Goal: Information Seeking & Learning: Learn about a topic

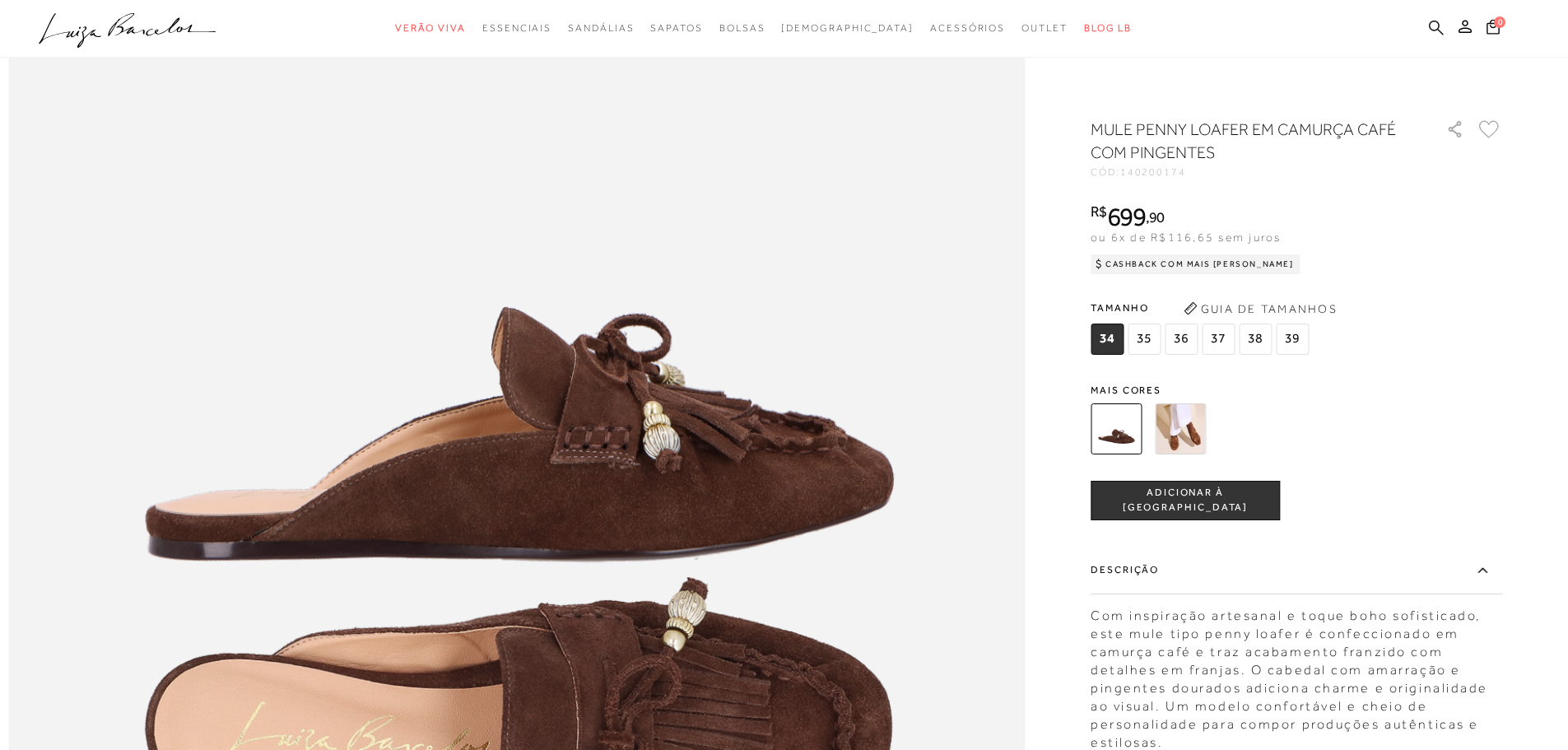
click at [1435, 30] on icon at bounding box center [1436, 27] width 14 height 14
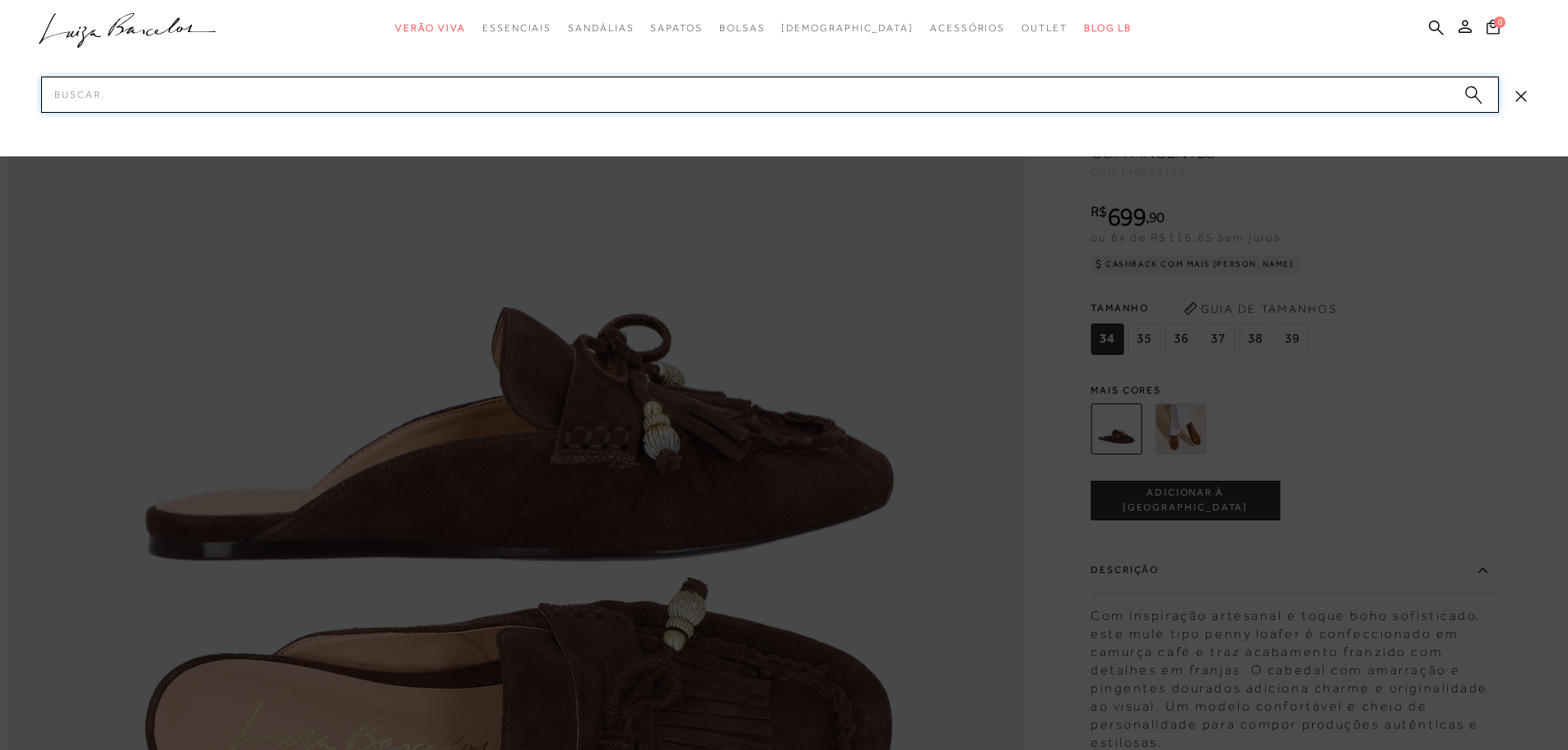
click at [767, 87] on input "Pesquisar" at bounding box center [770, 95] width 1458 height 36
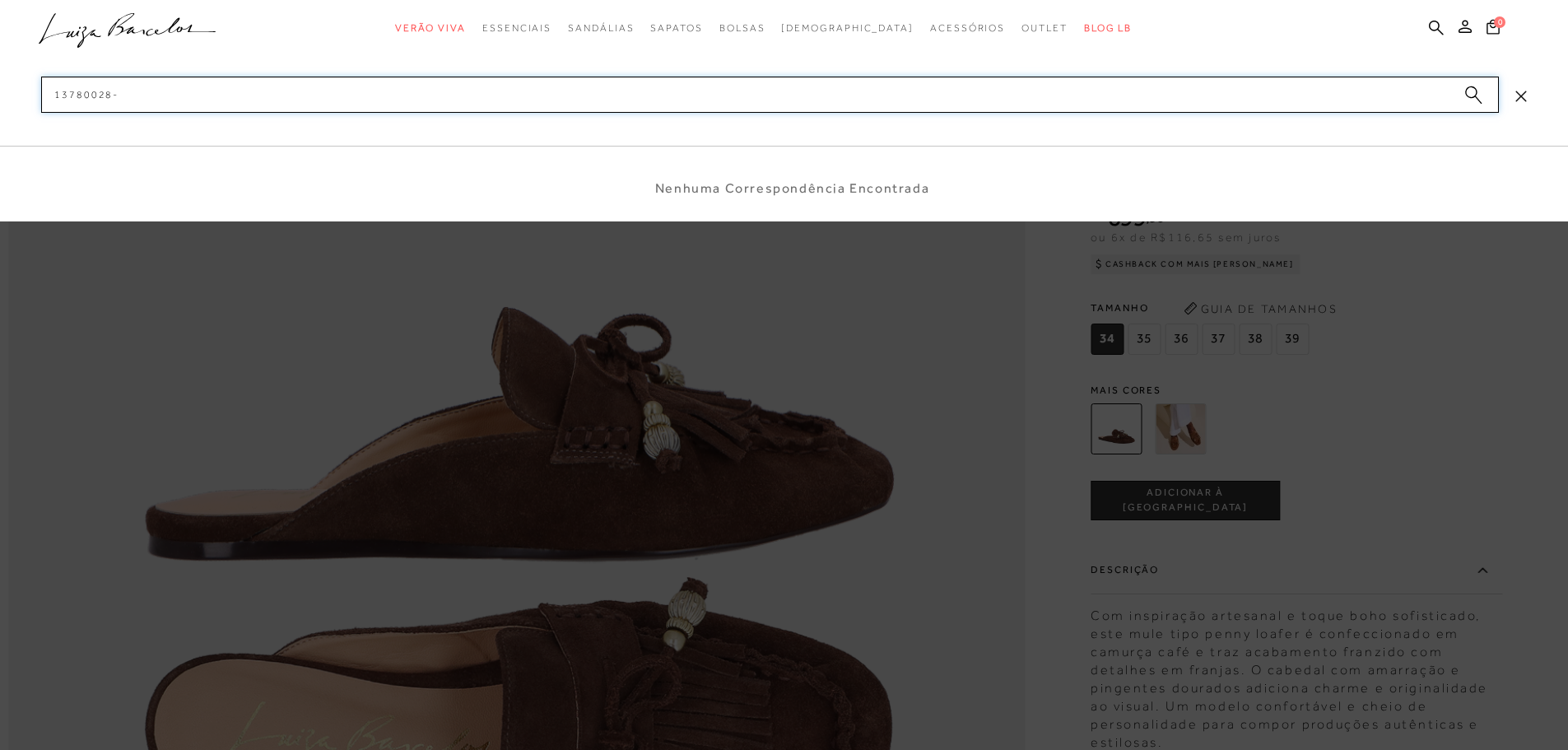
type input "13780028"
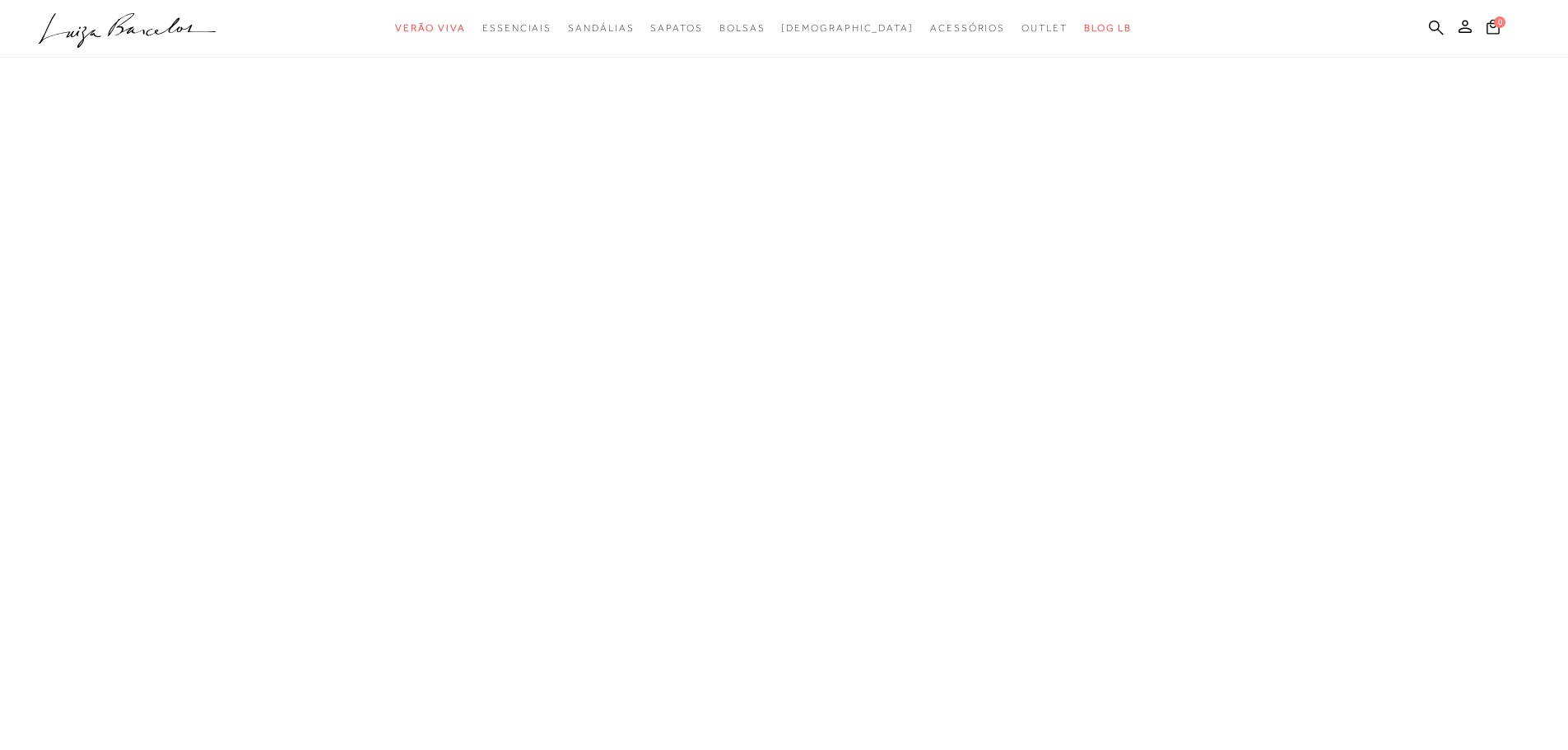
scroll to position [1, 0]
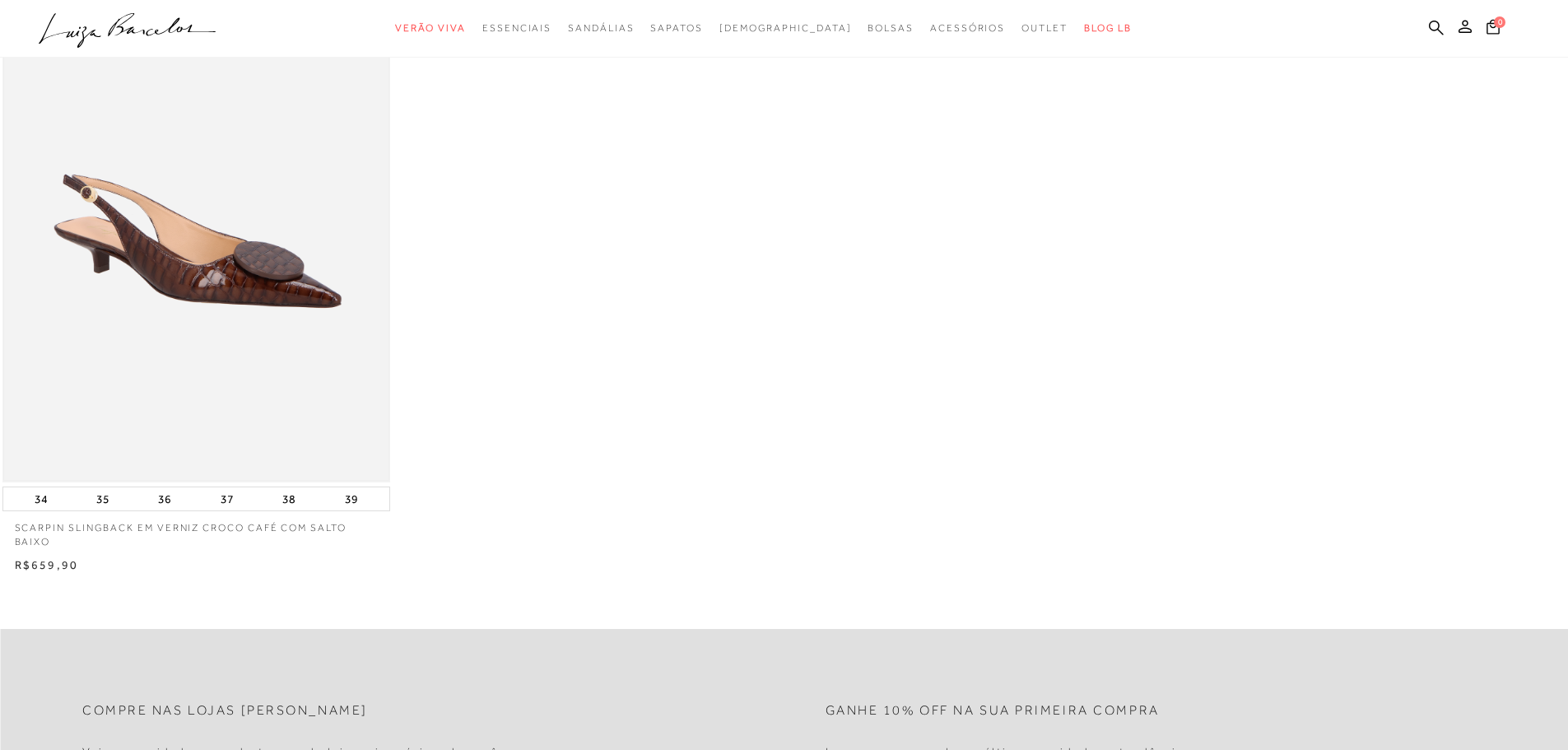
click at [326, 230] on img at bounding box center [196, 192] width 384 height 577
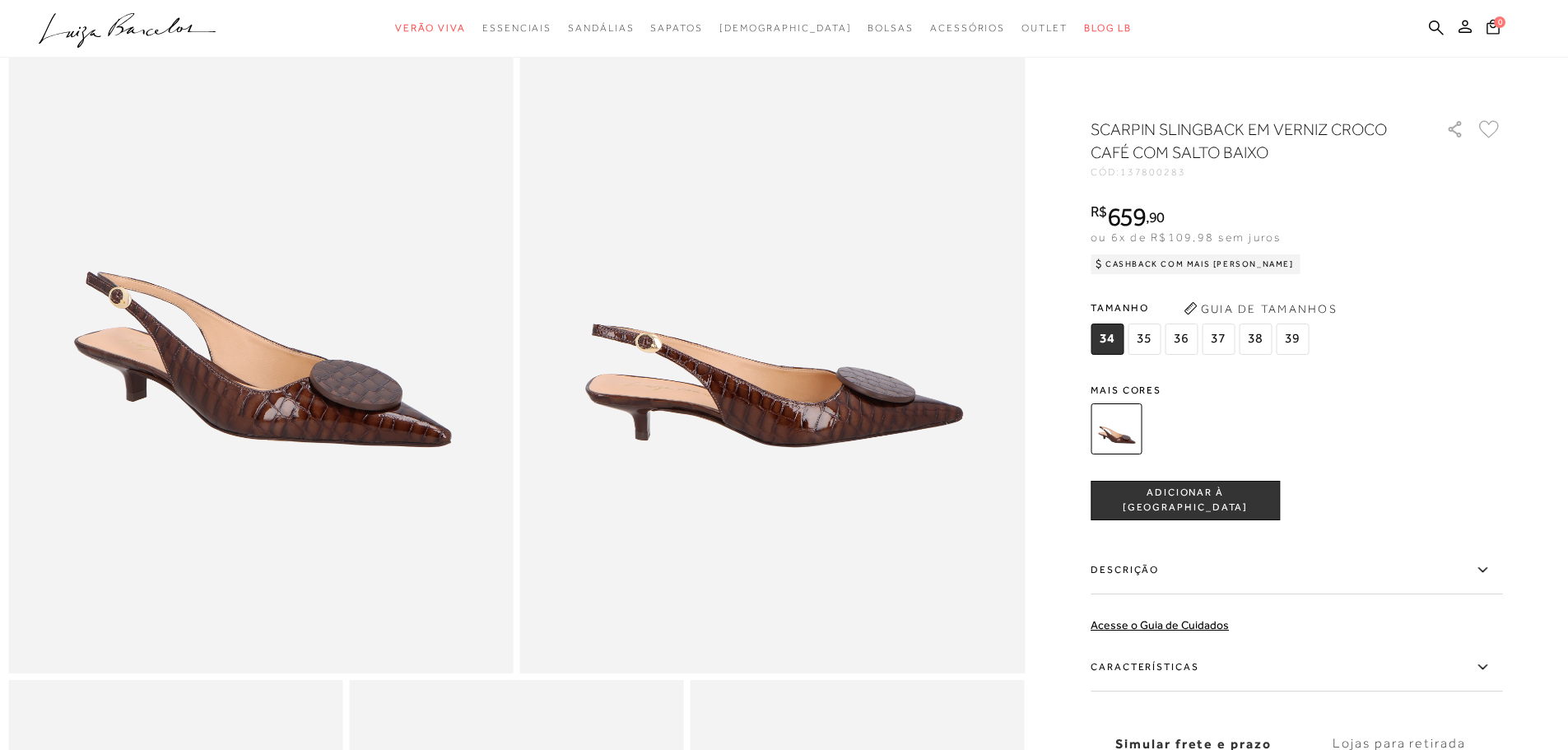
scroll to position [247, 0]
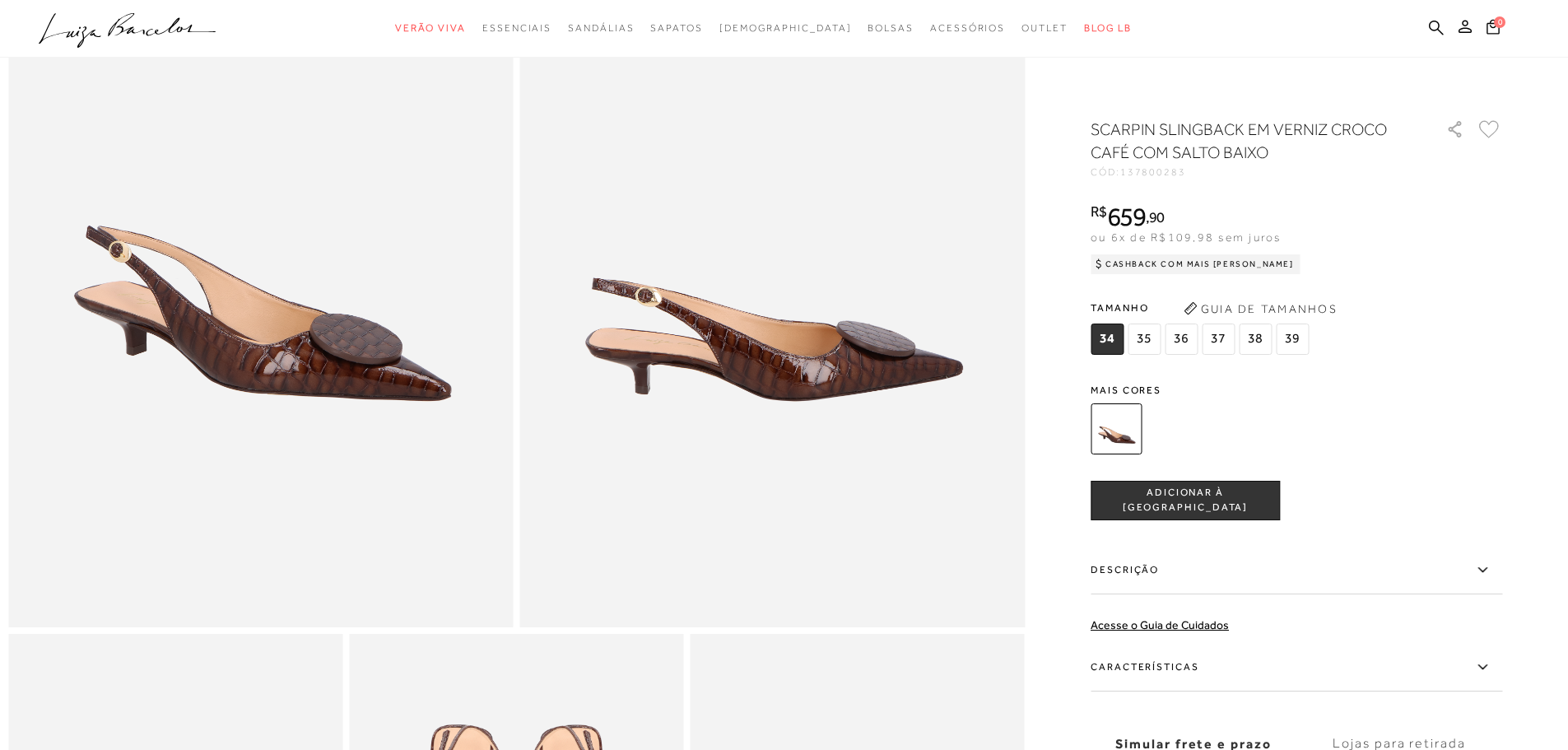
click at [1492, 566] on icon at bounding box center [1483, 570] width 20 height 21
click at [0, 0] on input "Descrição" at bounding box center [0, 0] width 0 height 0
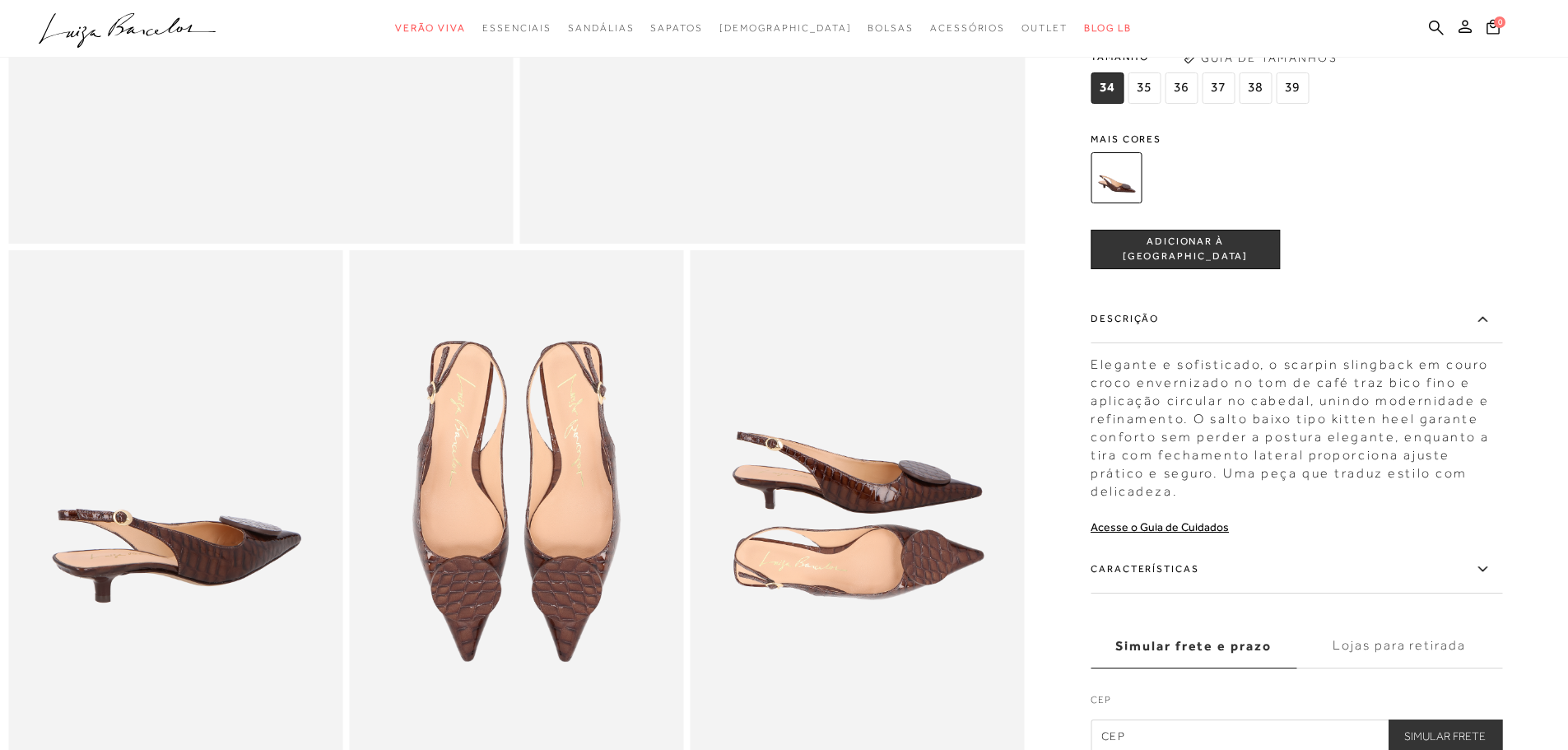
scroll to position [670, 0]
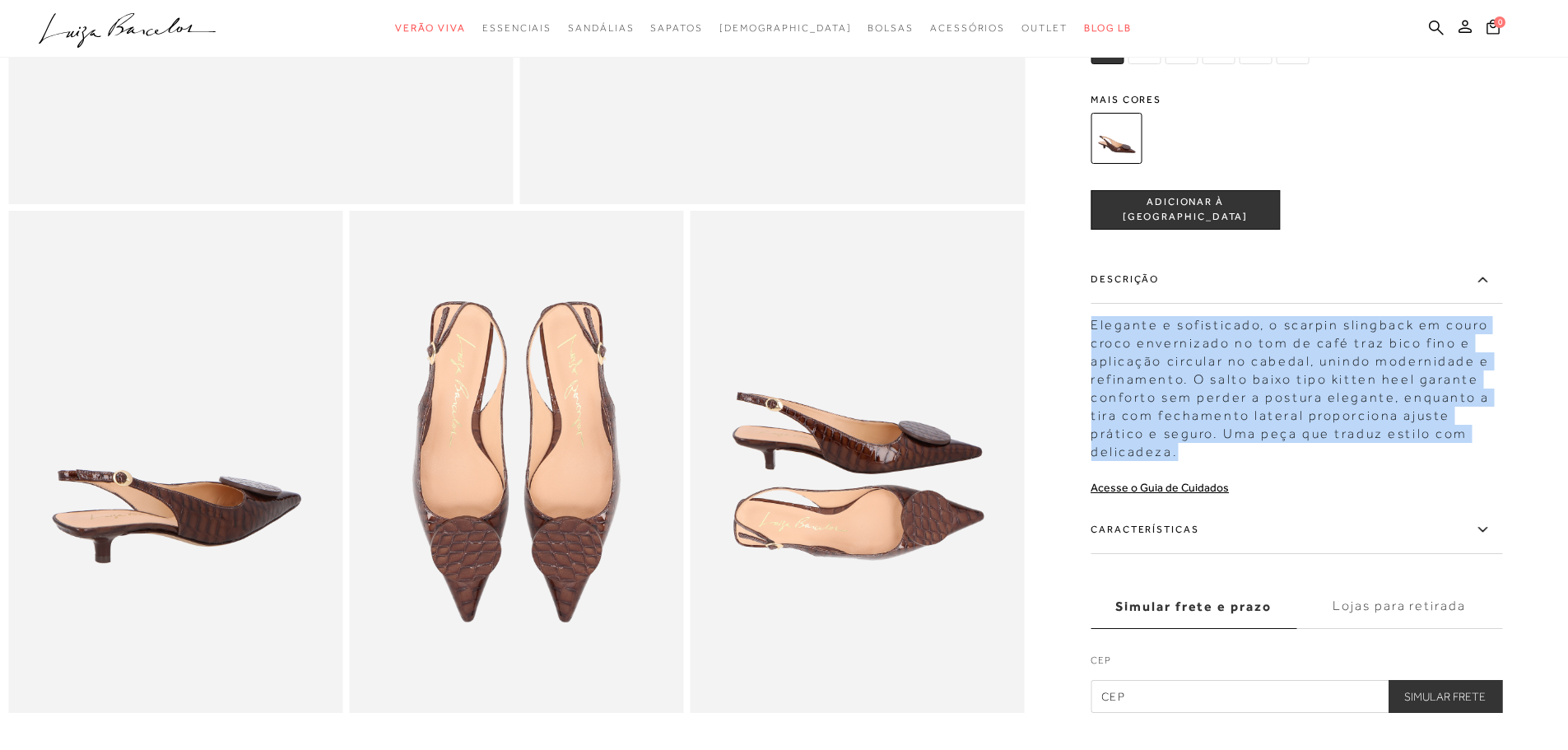
drag, startPoint x: 1186, startPoint y: 474, endPoint x: 1097, endPoint y: 341, distance: 160.0
click at [1097, 341] on div "Elegante e sofisticado, o scarpin slingback em couro croco envernizado no tom d…" at bounding box center [1296, 384] width 411 height 153
copy div "Elegante e sofisticado, o scarpin slingback em couro croco envernizado no tom d…"
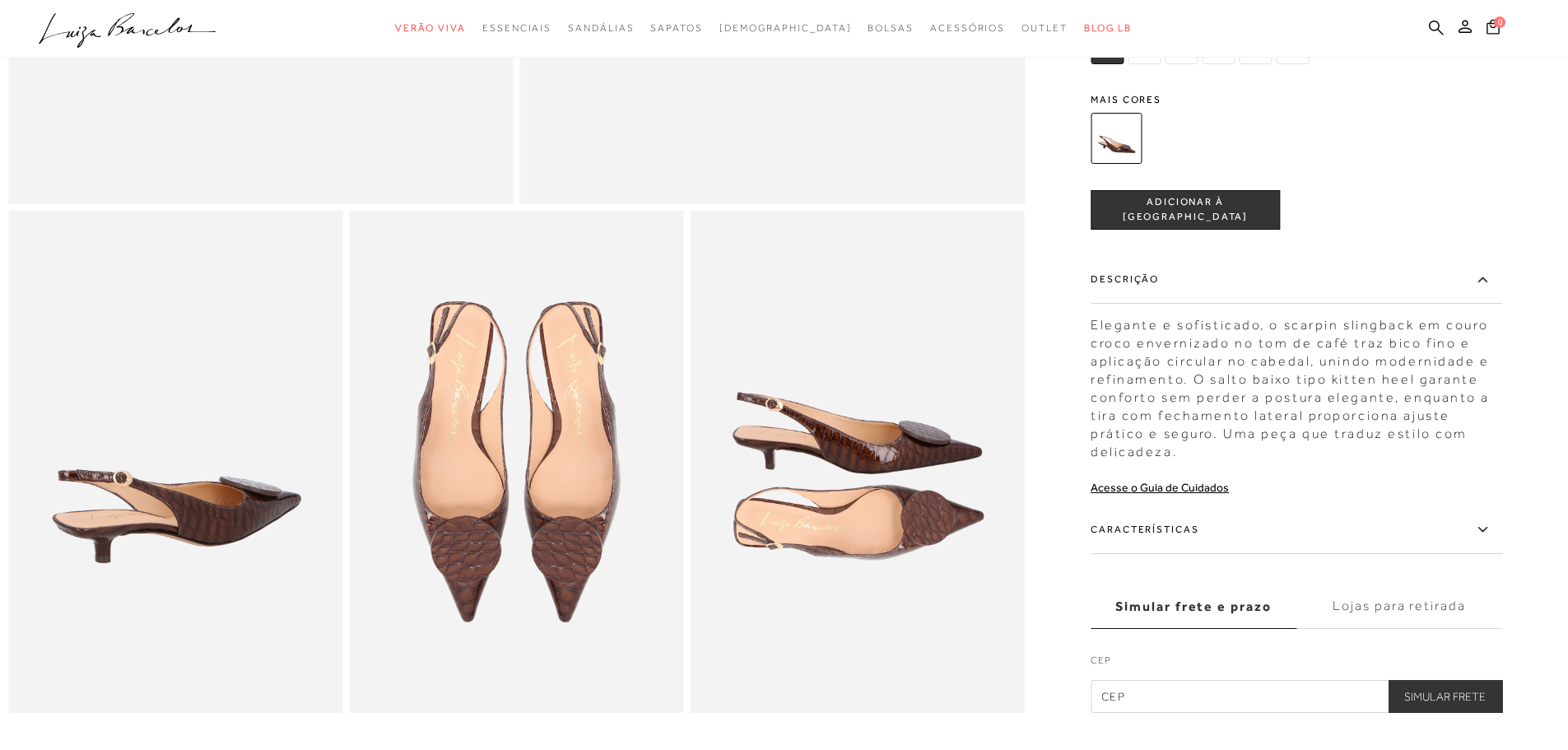
click at [1489, 540] on icon at bounding box center [1483, 529] width 20 height 21
click at [0, 0] on input "Características" at bounding box center [0, 0] width 0 height 0
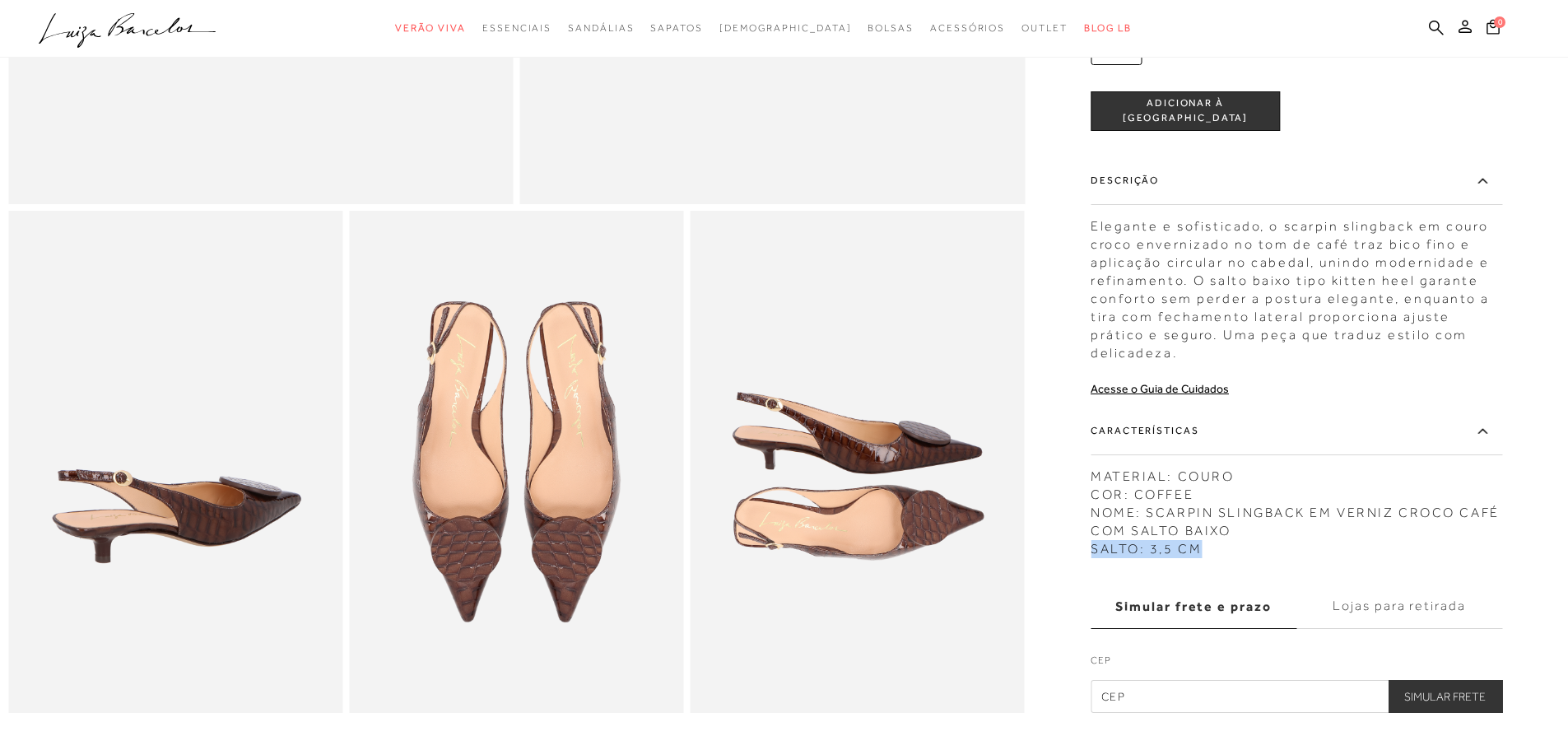
drag, startPoint x: 1242, startPoint y: 562, endPoint x: 1100, endPoint y: 565, distance: 142.0
click at [1100, 558] on div "MATERIAL: COURO COR: COFFEE NOME: SCARPIN SLINGBACK EM VERNIZ CROCO CAFÉ COM SA…" at bounding box center [1296, 508] width 411 height 99
copy div "SALTO: 3,5 CM"
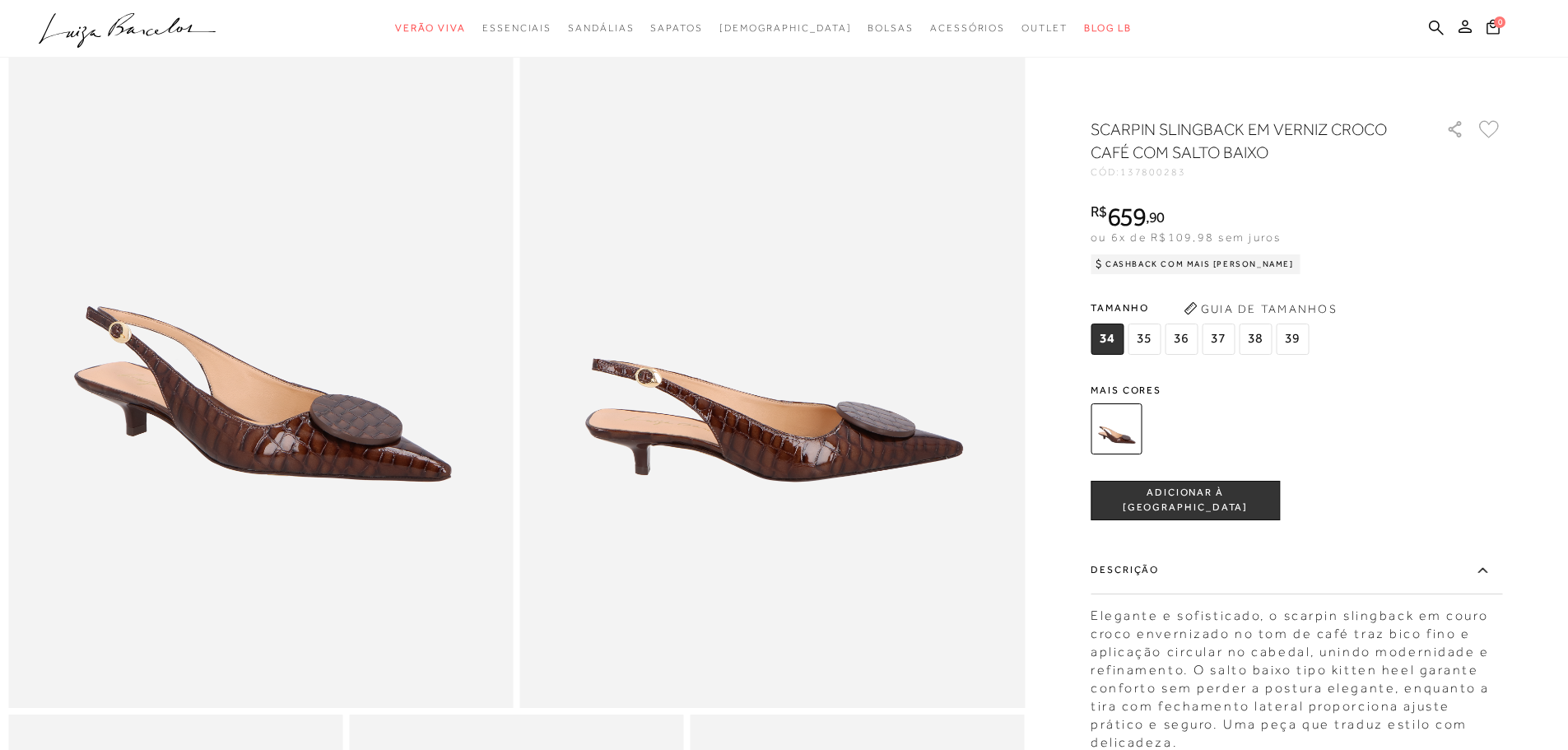
scroll to position [0, 0]
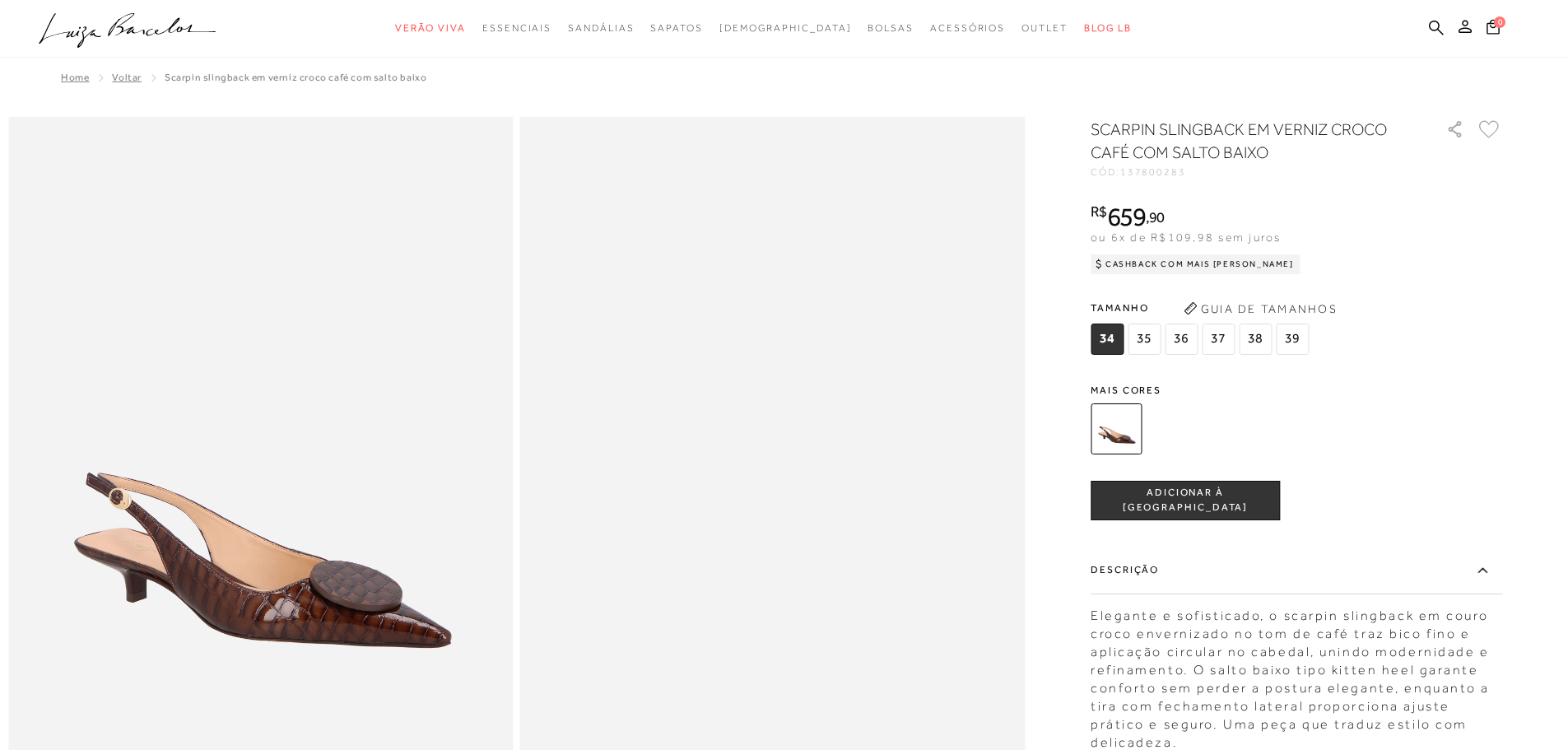
click at [877, 306] on img at bounding box center [671, 689] width 1010 height 1516
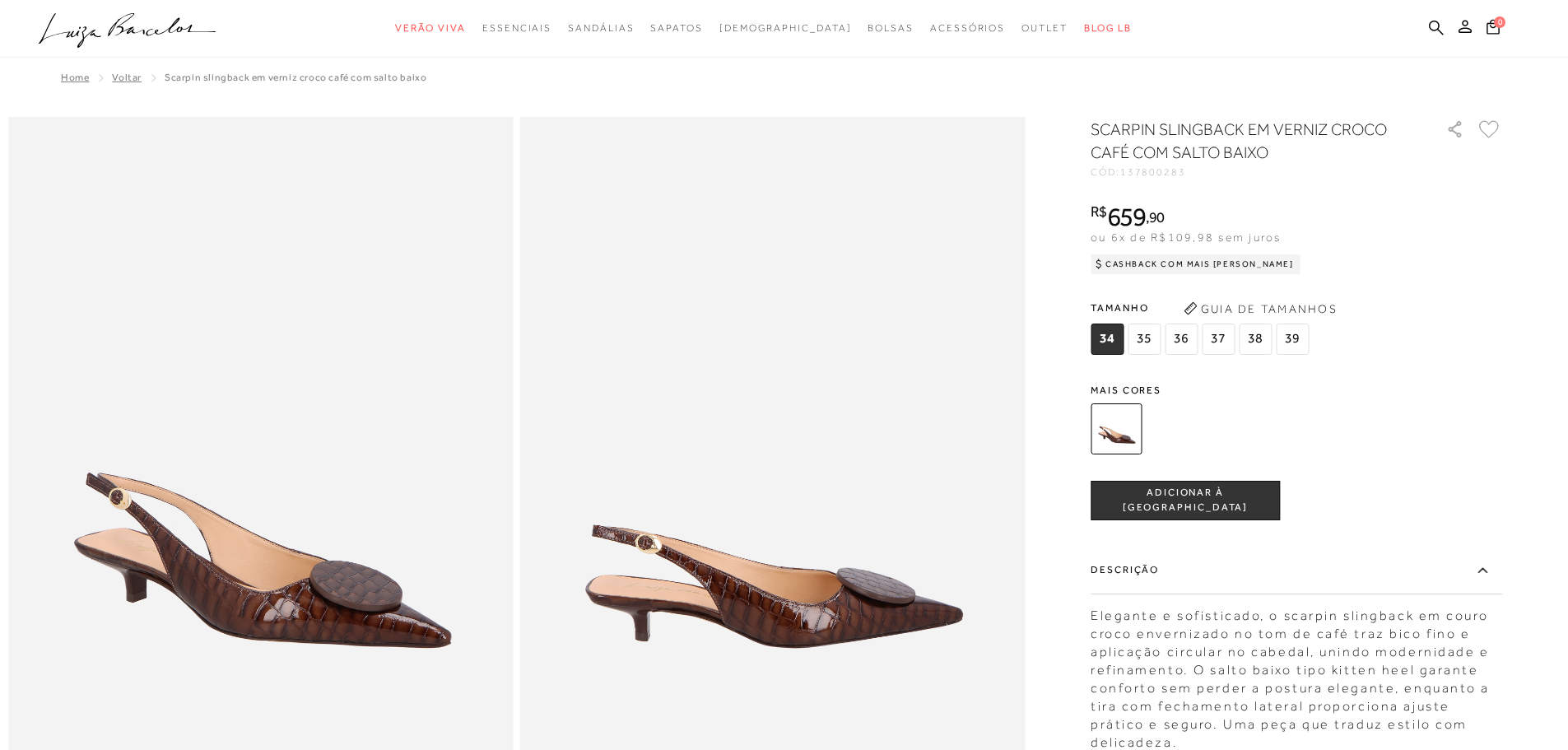
click at [1437, 28] on icon at bounding box center [1436, 27] width 14 height 14
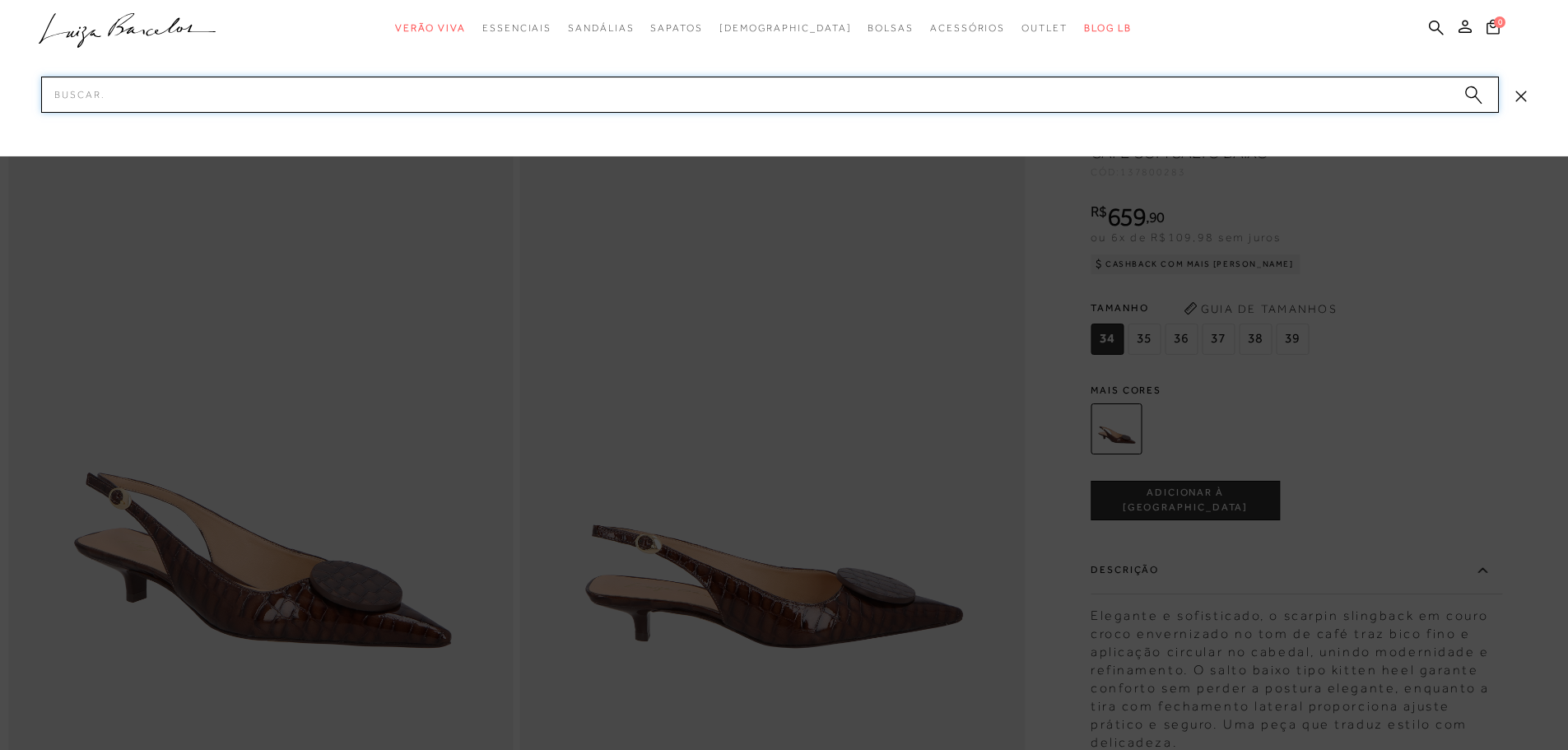
click at [108, 97] on input "Pesquisar" at bounding box center [770, 95] width 1458 height 36
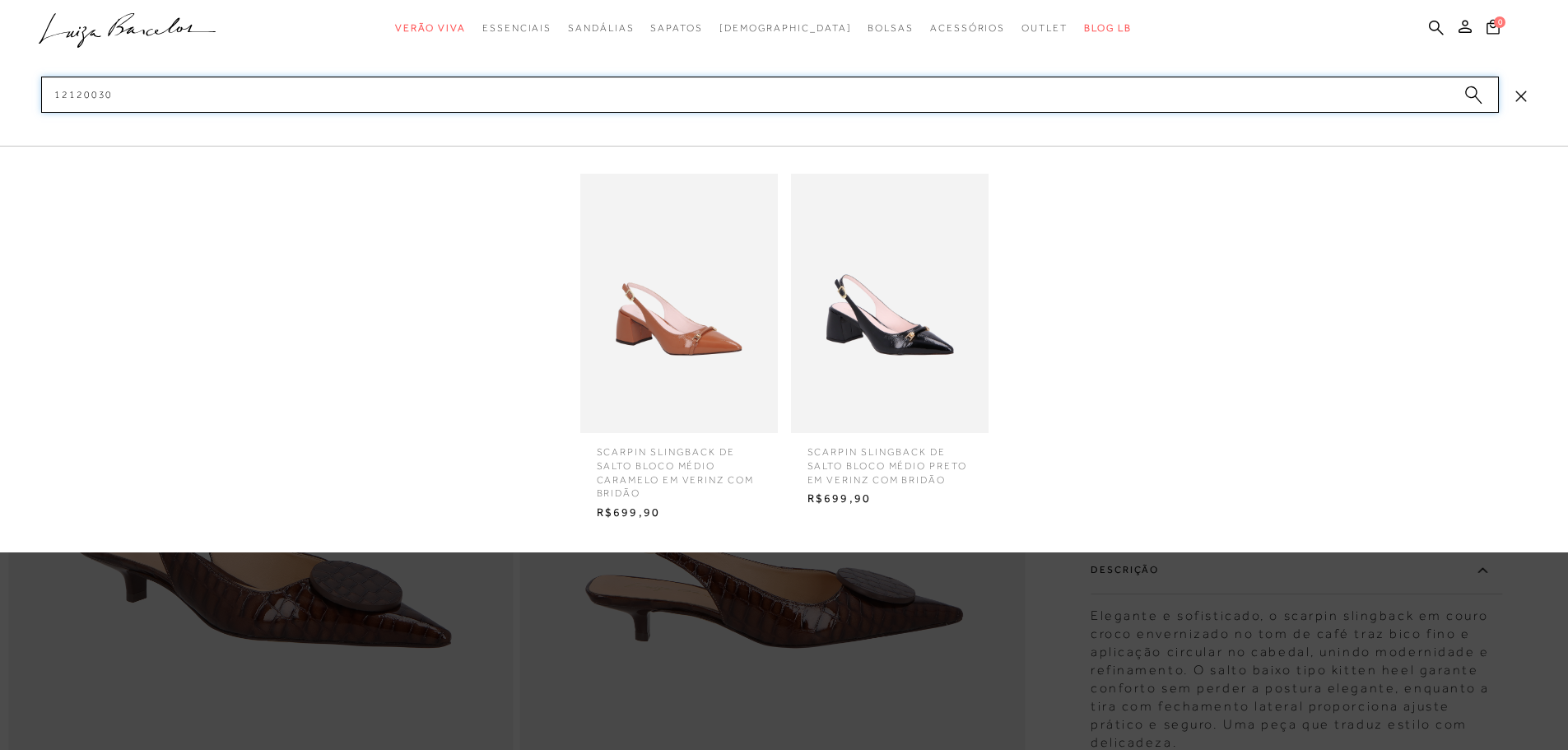
type input "12120030"
click at [638, 286] on img at bounding box center [679, 303] width 197 height 260
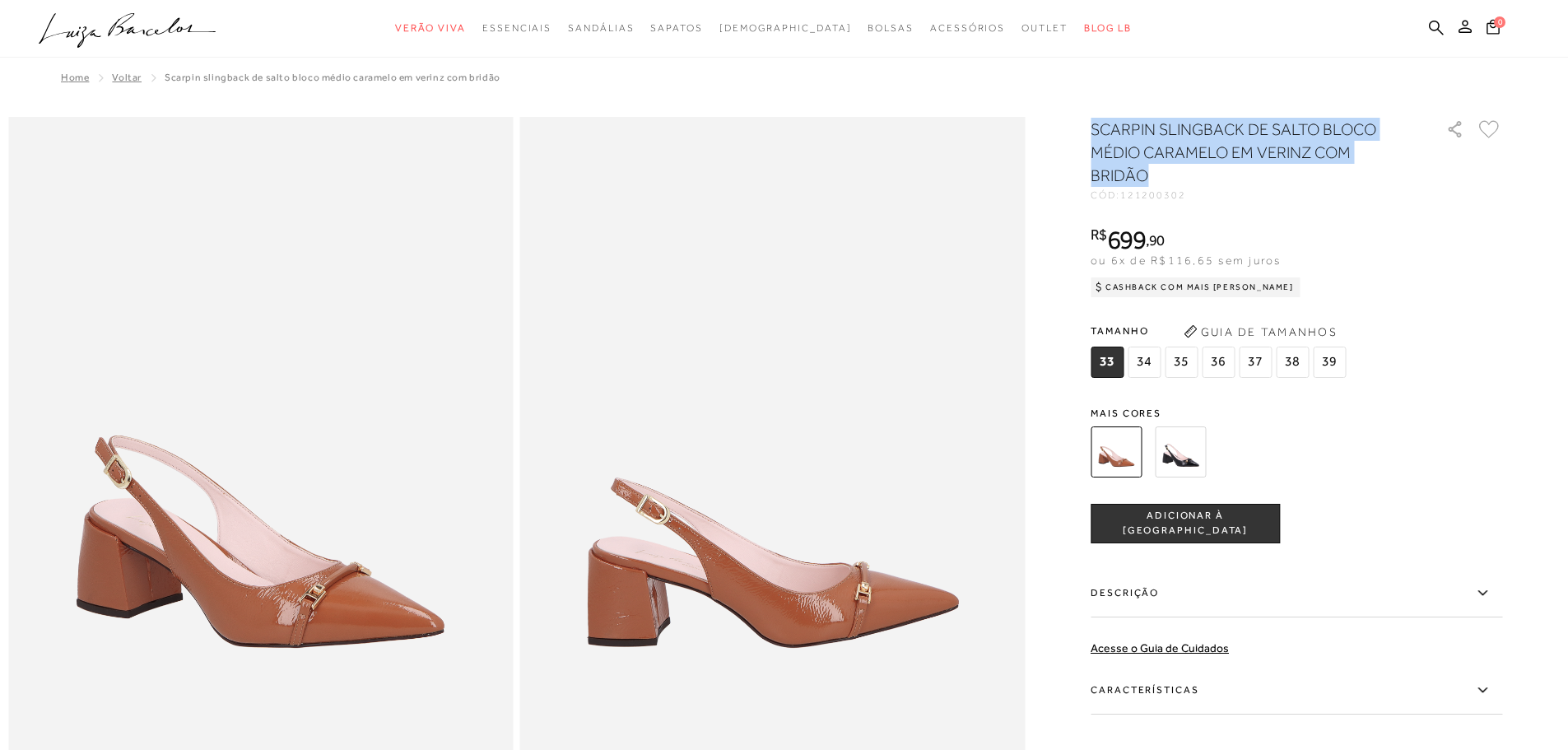
drag, startPoint x: 1156, startPoint y: 178, endPoint x: 1101, endPoint y: 131, distance: 72.3
click at [1101, 131] on h1 "SCARPIN SLINGBACK DE SALTO BLOCO MÉDIO CARAMELO EM VERINZ COM BRIDÃO" at bounding box center [1244, 152] width 308 height 69
copy h1 "SCARPIN SLINGBACK DE SALTO BLOCO MÉDIO CARAMELO EM VERINZ COM BRIDÃO"
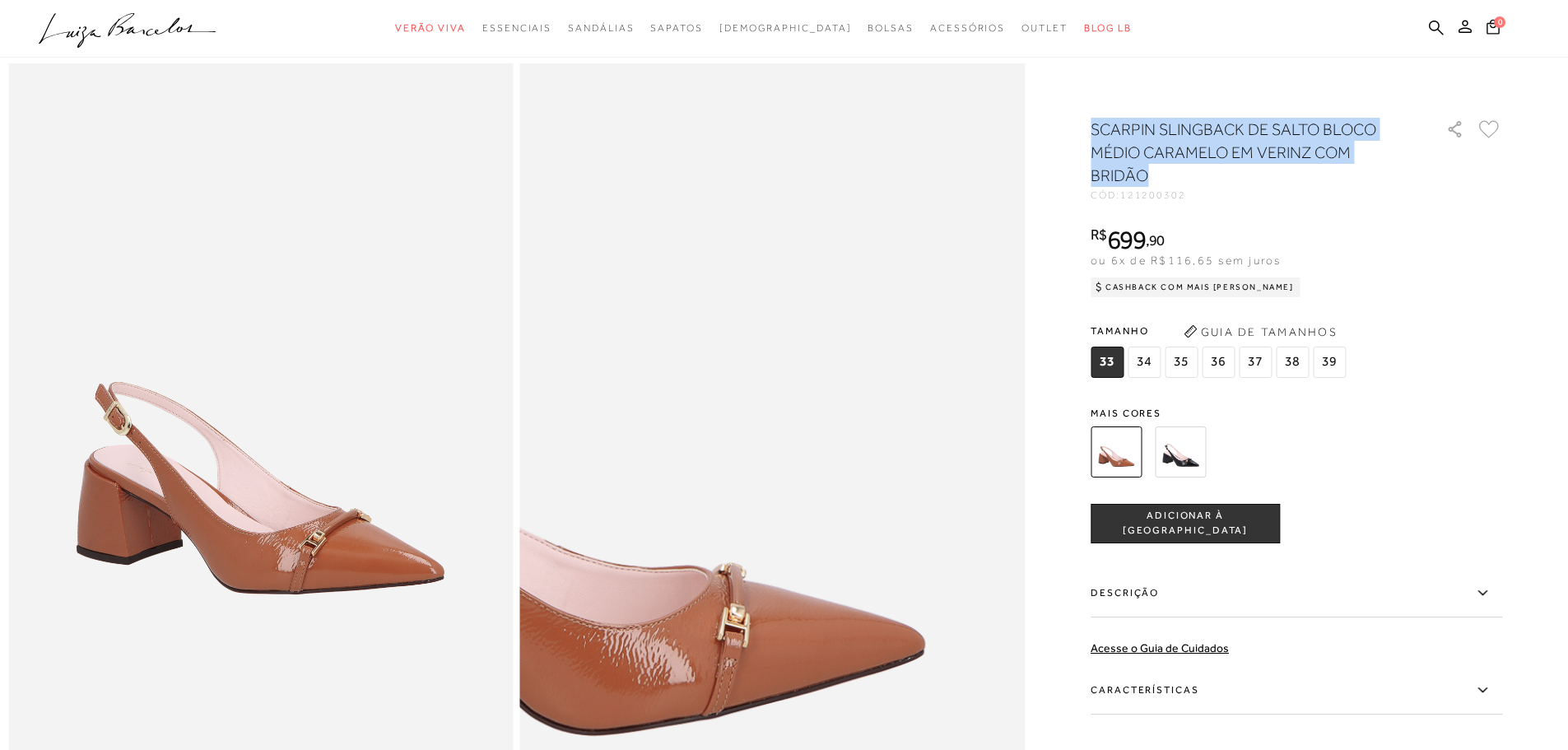
scroll to position [82, 0]
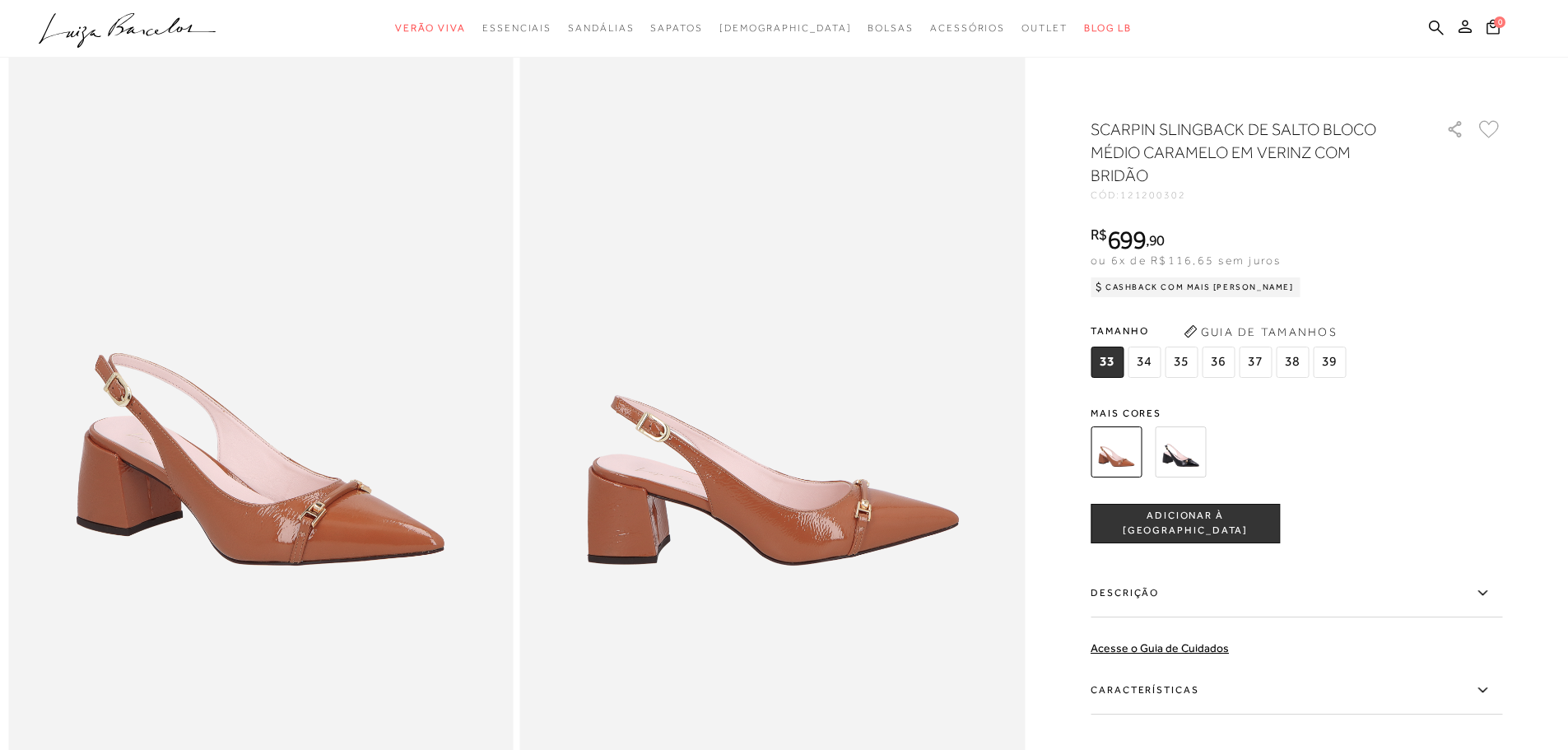
click at [1486, 600] on icon at bounding box center [1483, 593] width 20 height 21
click at [0, 0] on input "Descrição" at bounding box center [0, 0] width 0 height 0
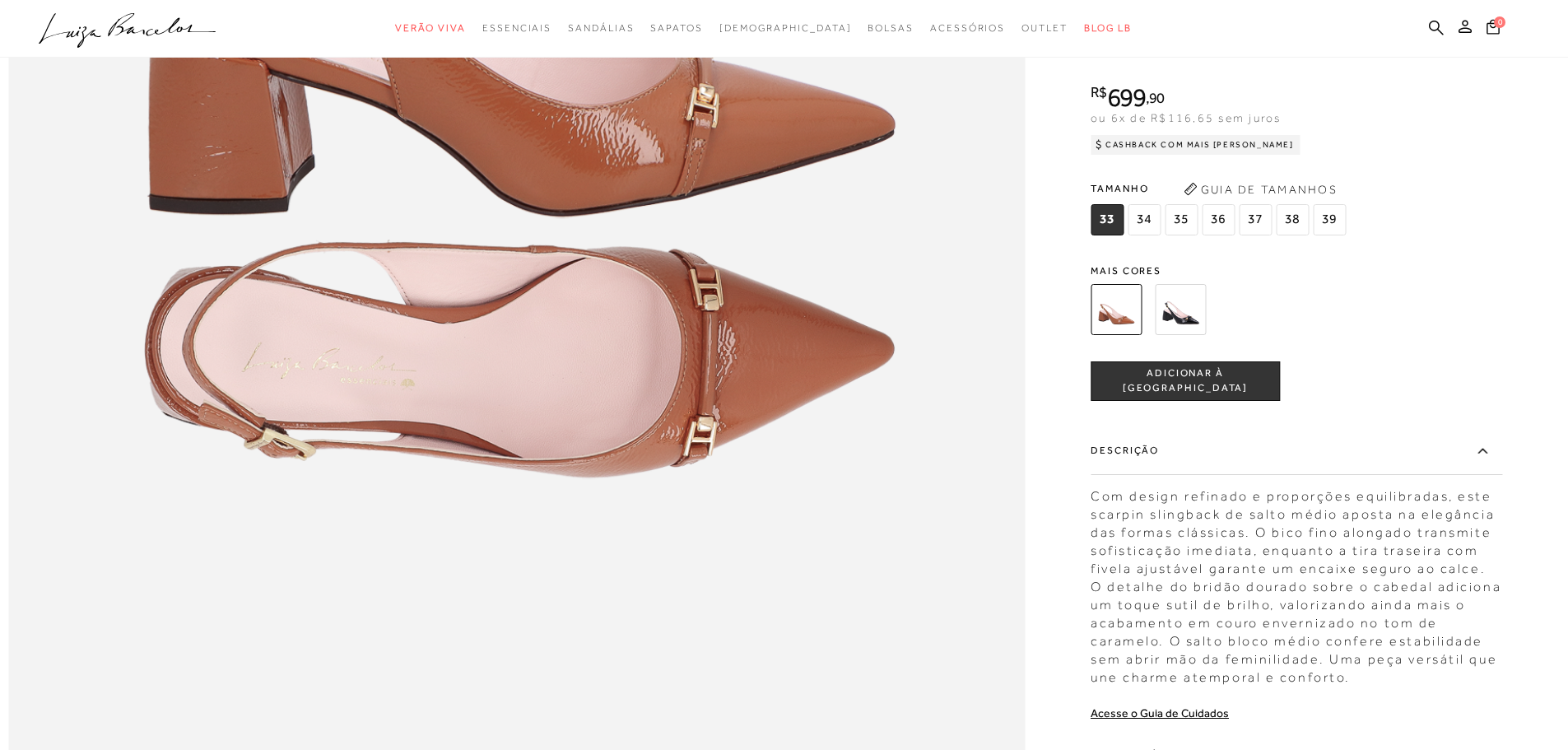
scroll to position [2059, 0]
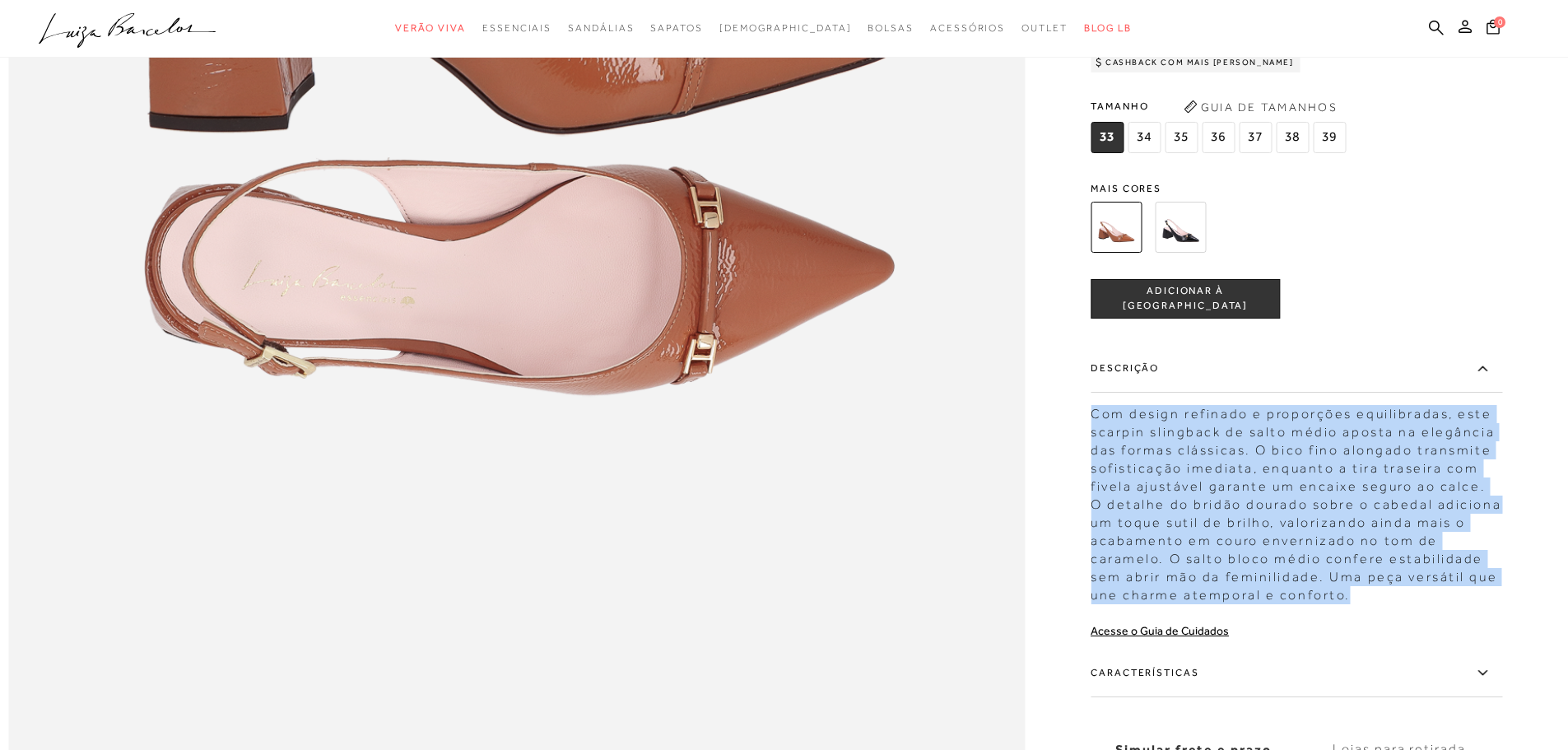
drag, startPoint x: 1361, startPoint y: 629, endPoint x: 1100, endPoint y: 442, distance: 321.1
click at [1100, 442] on div "Com design refinado e proporções equilibradas, este scarpin slingback de salto …" at bounding box center [1296, 500] width 411 height 207
copy div "Com design refinado e proporções equilibradas, este scarpin slingback de salto …"
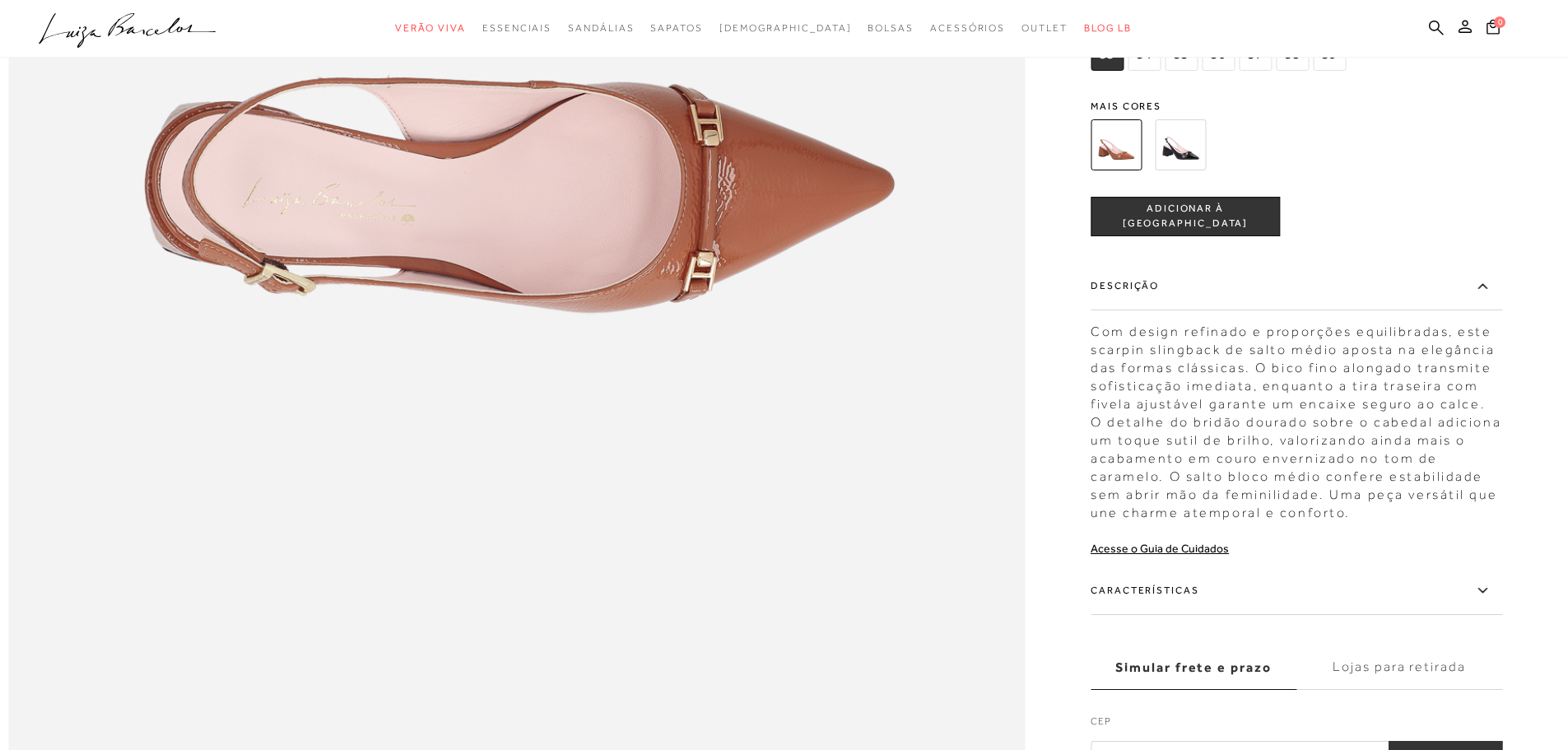
click at [1487, 593] on icon at bounding box center [1482, 590] width 9 height 5
click at [0, 0] on input "Características" at bounding box center [0, 0] width 0 height 0
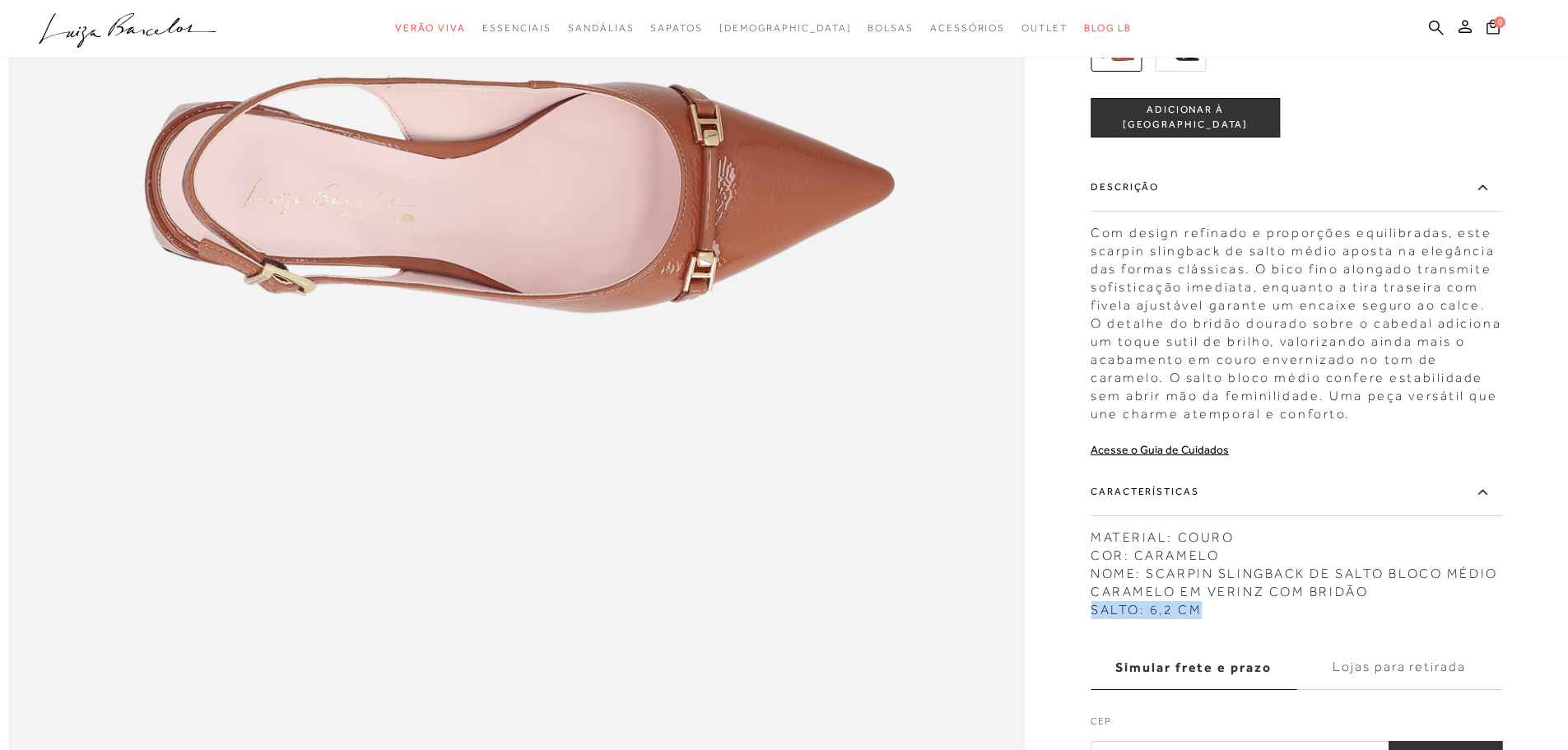
drag, startPoint x: 1246, startPoint y: 650, endPoint x: 1097, endPoint y: 649, distance: 149.0
click at [1097, 620] on div "MATERIAL: COURO COR: CARAMELO NOME: SCARPIN SLINGBACK DE SALTO BLOCO MÉDIO CARA…" at bounding box center [1296, 569] width 411 height 99
drag, startPoint x: 1092, startPoint y: 645, endPoint x: 1253, endPoint y: 673, distance: 163.4
click at [1253, 673] on div "SCARPIN SLINGBACK DE SALTO BLOCO MÉDIO CARAMELO EM VERINZ COM BRIDÃO CÓD: 12120…" at bounding box center [1296, 242] width 411 height 1062
drag, startPoint x: 1210, startPoint y: 642, endPoint x: 1097, endPoint y: 643, distance: 113.0
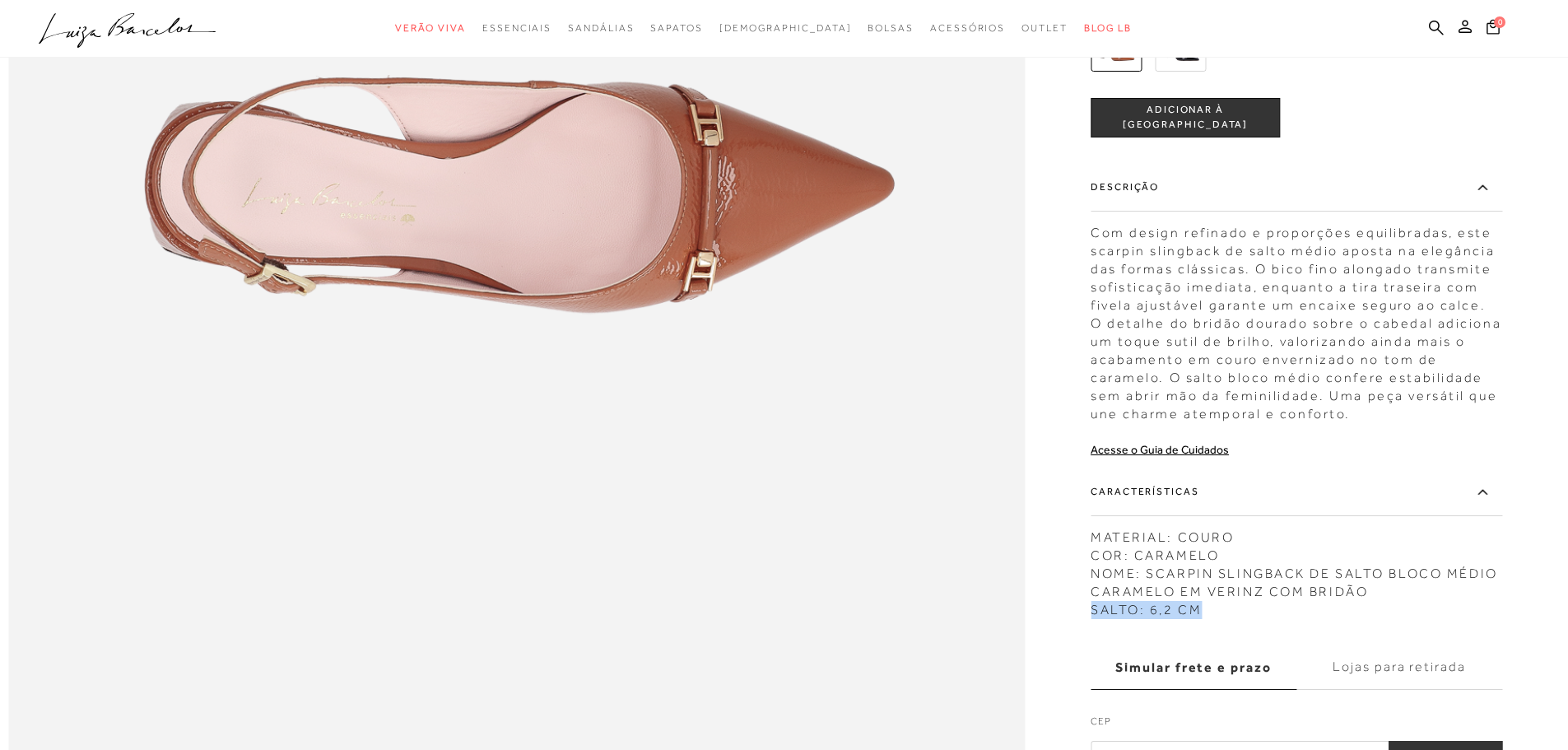
click at [1097, 620] on div "MATERIAL: COURO COR: CARAMELO NOME: SCARPIN SLINGBACK DE SALTO BLOCO MÉDIO CARA…" at bounding box center [1296, 569] width 411 height 99
copy div "SALTO: 6,2 CM"
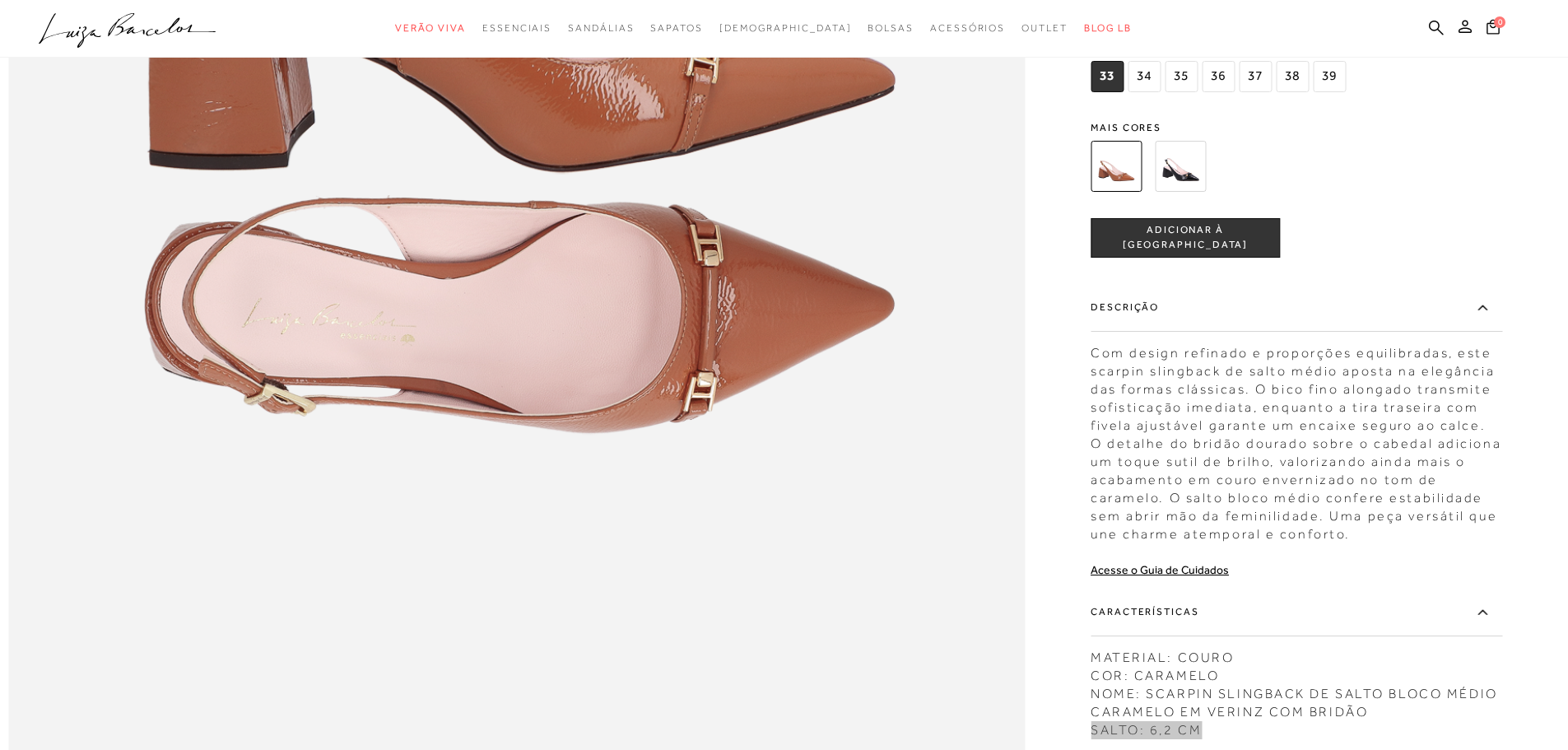
scroll to position [1812, 0]
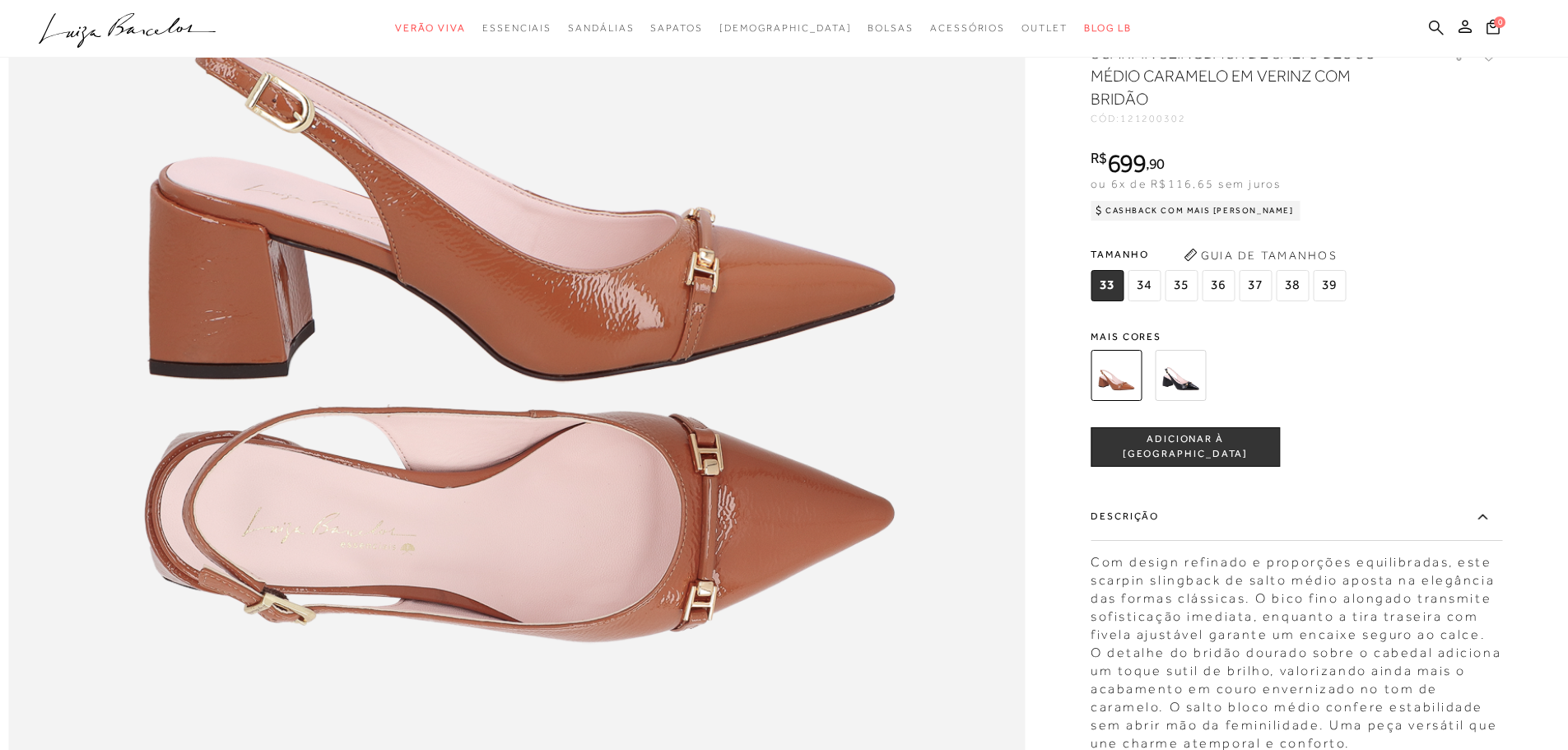
click at [1437, 23] on icon at bounding box center [1436, 27] width 14 height 14
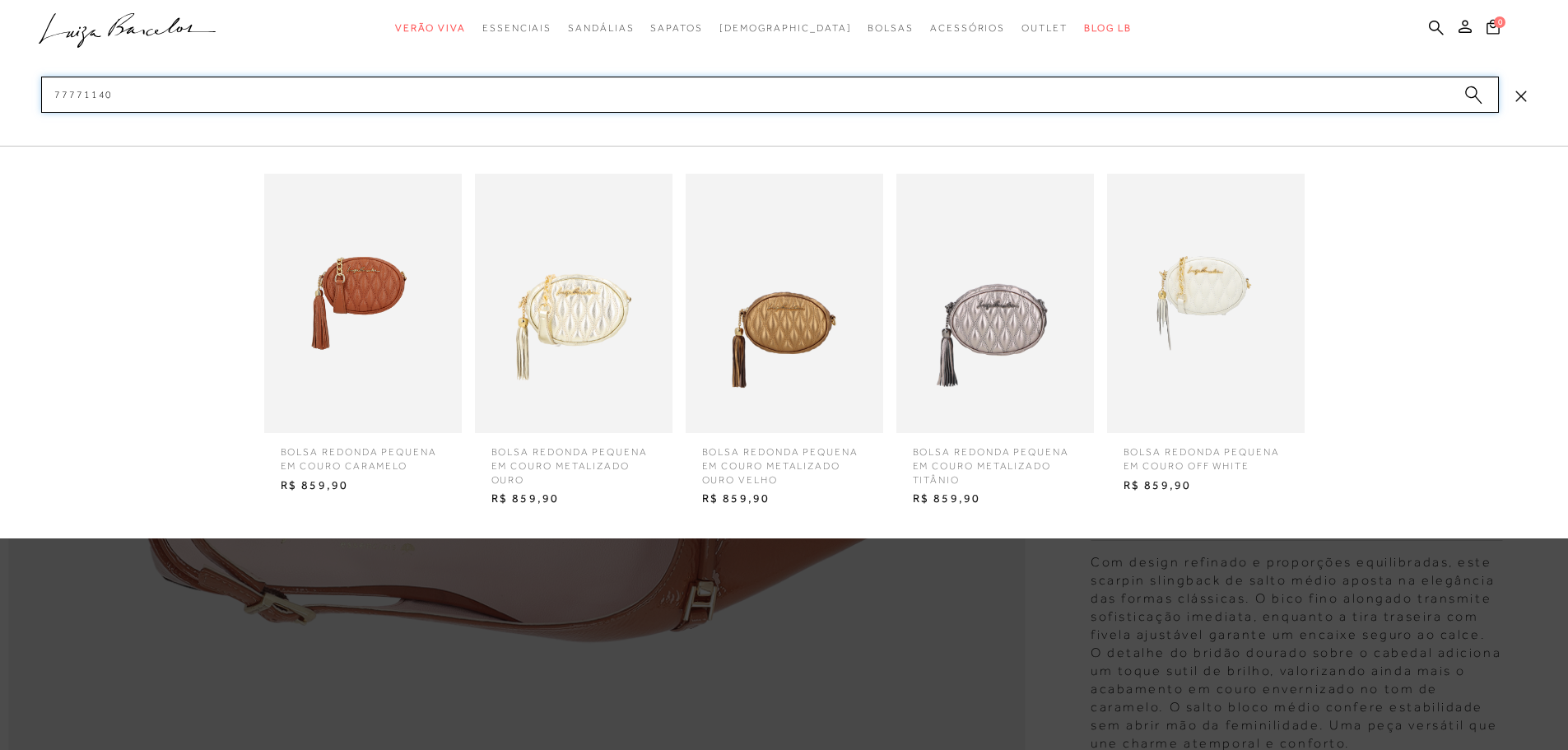
type input "77771140"
click at [581, 295] on img at bounding box center [573, 303] width 197 height 260
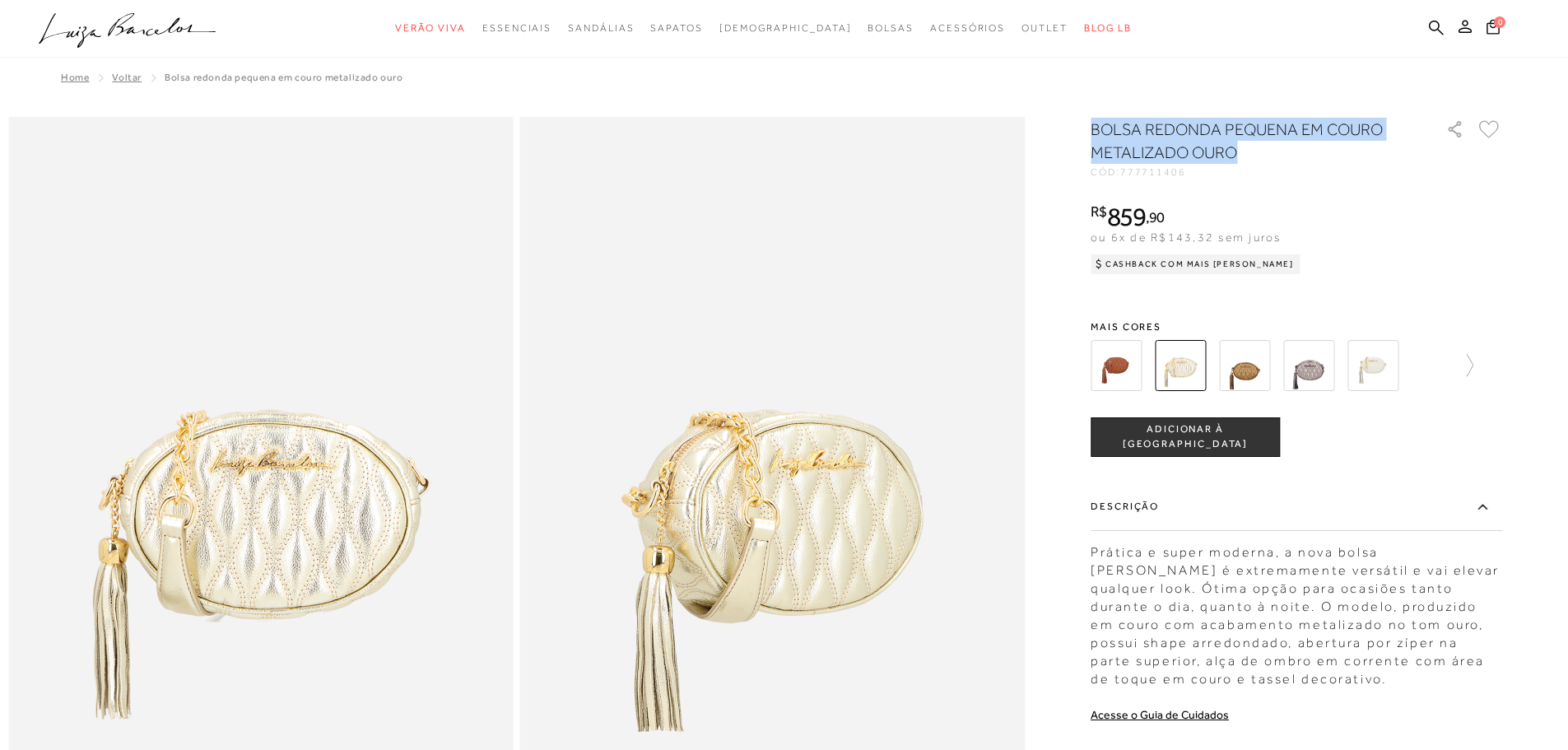
drag, startPoint x: 1252, startPoint y: 152, endPoint x: 1097, endPoint y: 129, distance: 156.7
click at [1097, 129] on h1 "BOLSA REDONDA PEQUENA EM COURO METALIZADO OURO" at bounding box center [1244, 140] width 308 height 46
copy h1 "BOLSA REDONDA PEQUENA EM COURO METALIZADO OURO"
click at [1315, 487] on label "Descrição" at bounding box center [1296, 507] width 411 height 48
click at [0, 0] on input "Descrição" at bounding box center [0, 0] width 0 height 0
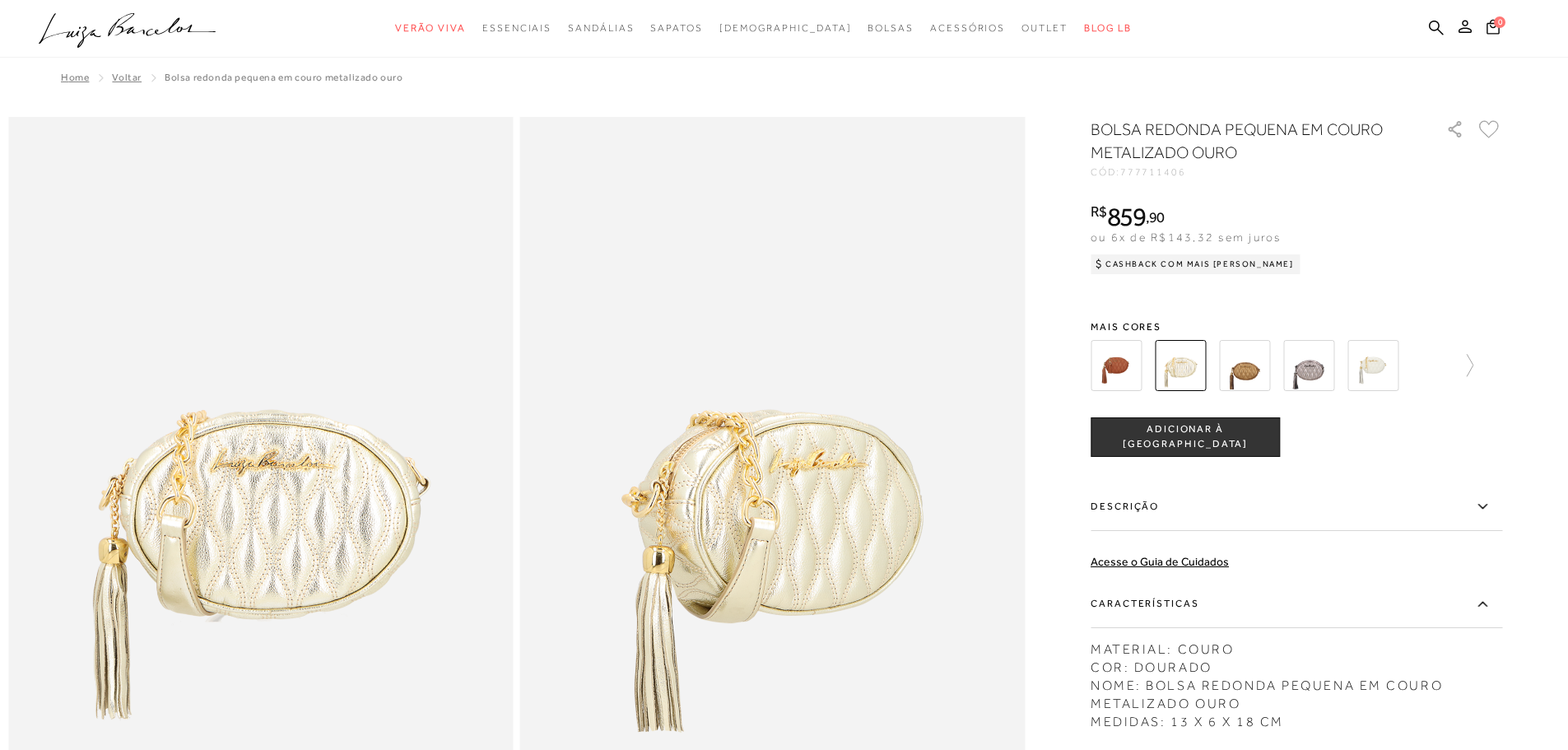
scroll to position [82, 0]
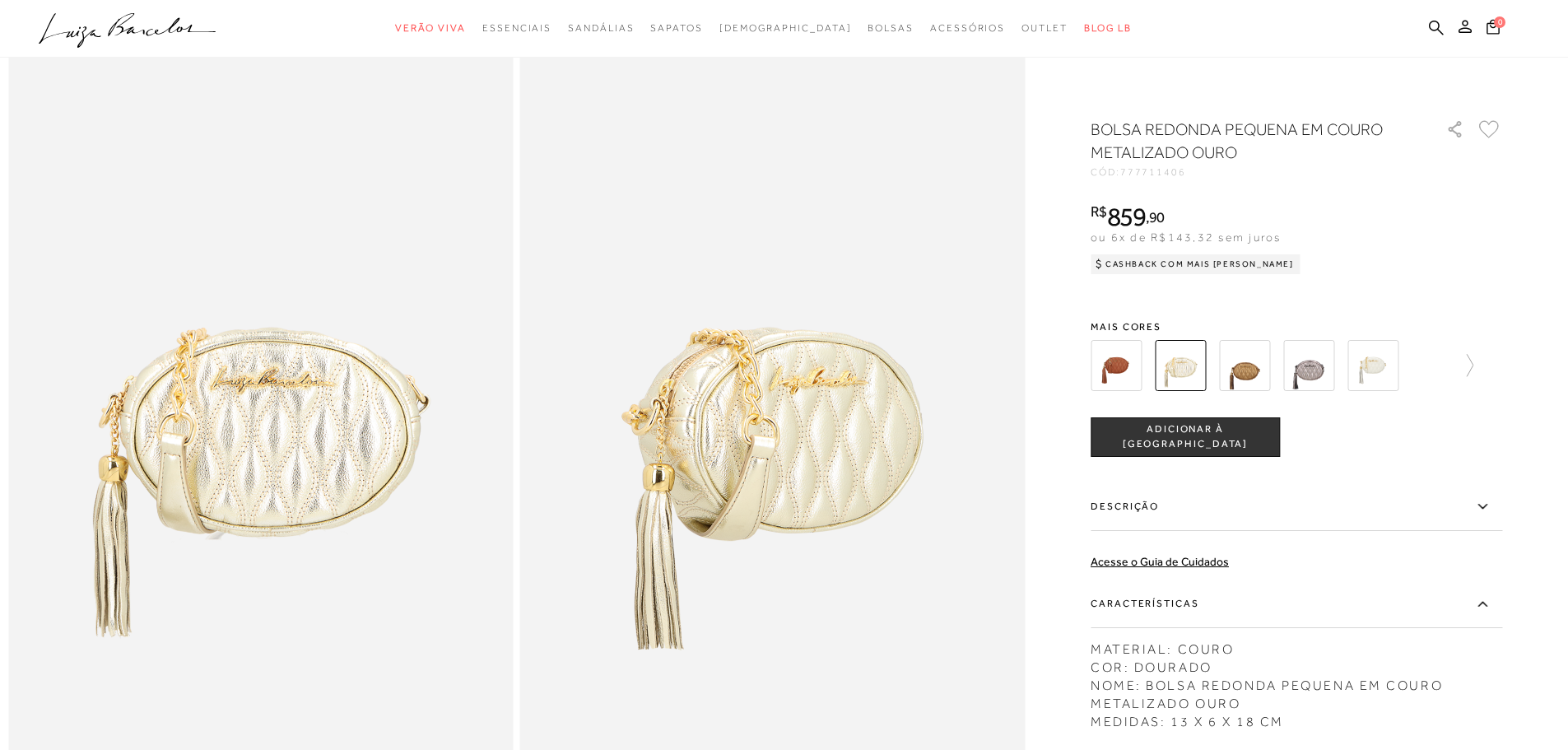
click at [1492, 500] on icon at bounding box center [1483, 507] width 20 height 21
click at [0, 0] on input "Descrição" at bounding box center [0, 0] width 0 height 0
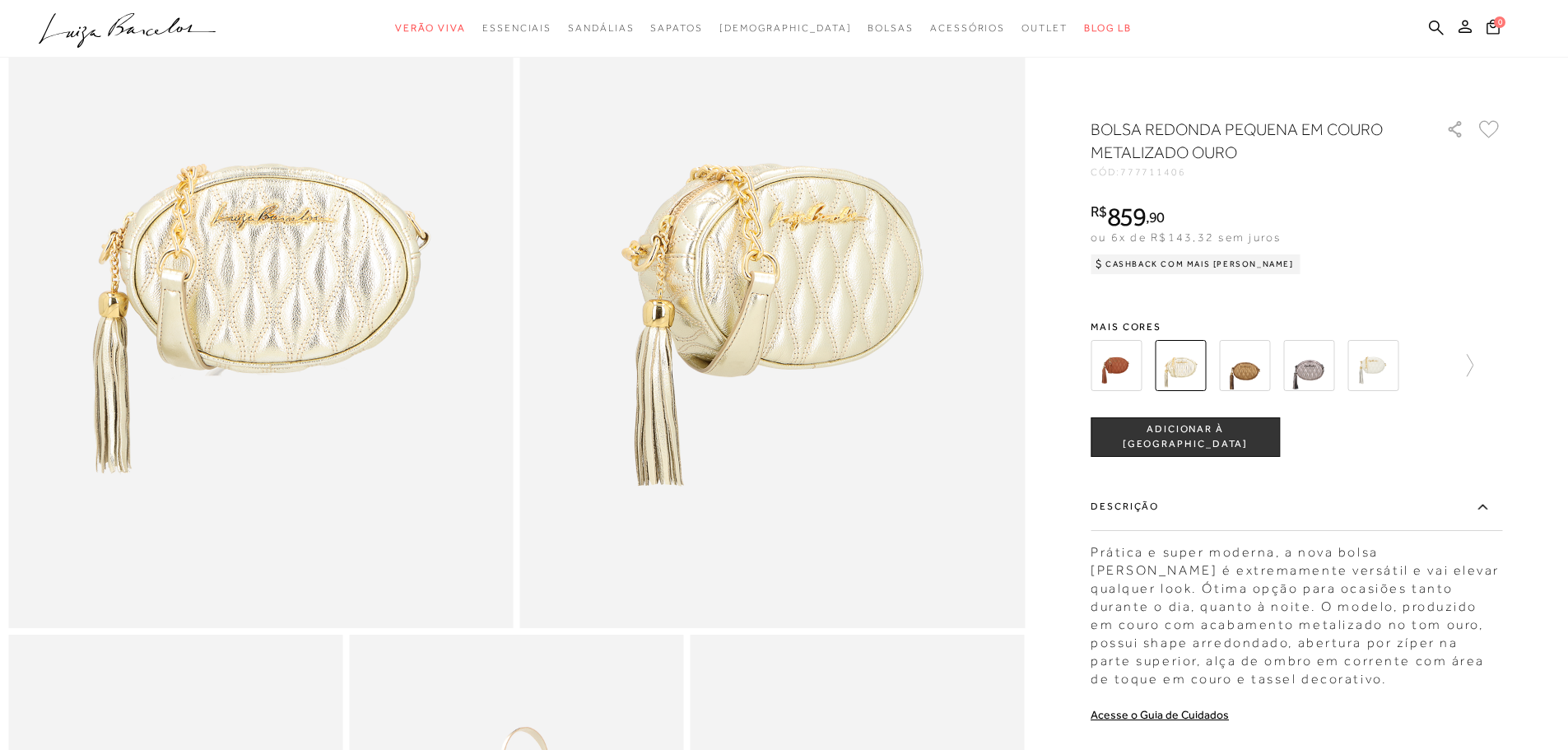
scroll to position [247, 0]
drag, startPoint x: 1297, startPoint y: 677, endPoint x: 1097, endPoint y: 550, distance: 236.9
click at [1097, 550] on div "Prática e super moderna, a nova bolsa [PERSON_NAME] é extremamente versátil e v…" at bounding box center [1296, 612] width 411 height 153
copy div "Prática e super moderna, a nova bolsa [PERSON_NAME] é extremamente versátil e v…"
click at [1524, 621] on div at bounding box center [784, 503] width 1552 height 1267
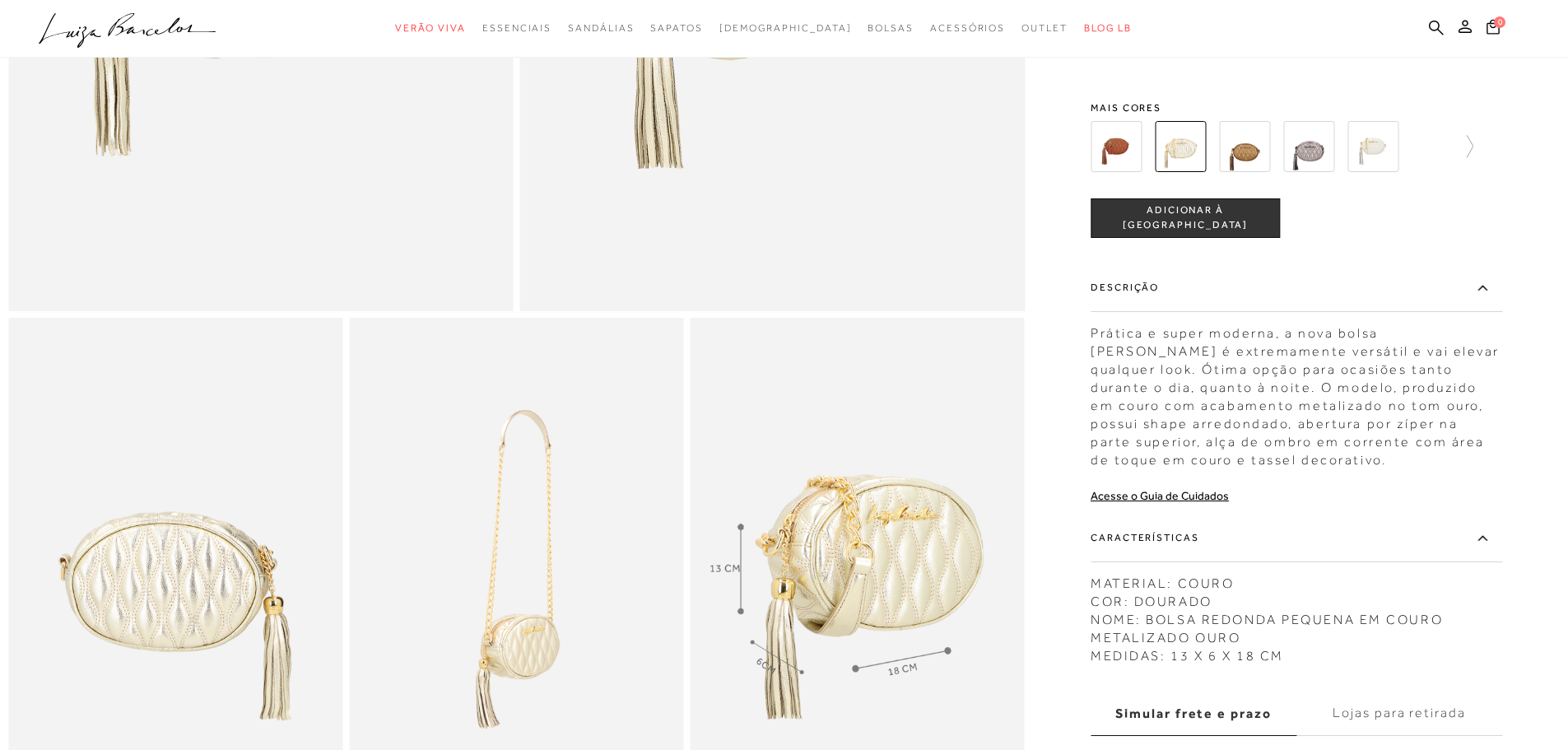
scroll to position [659, 0]
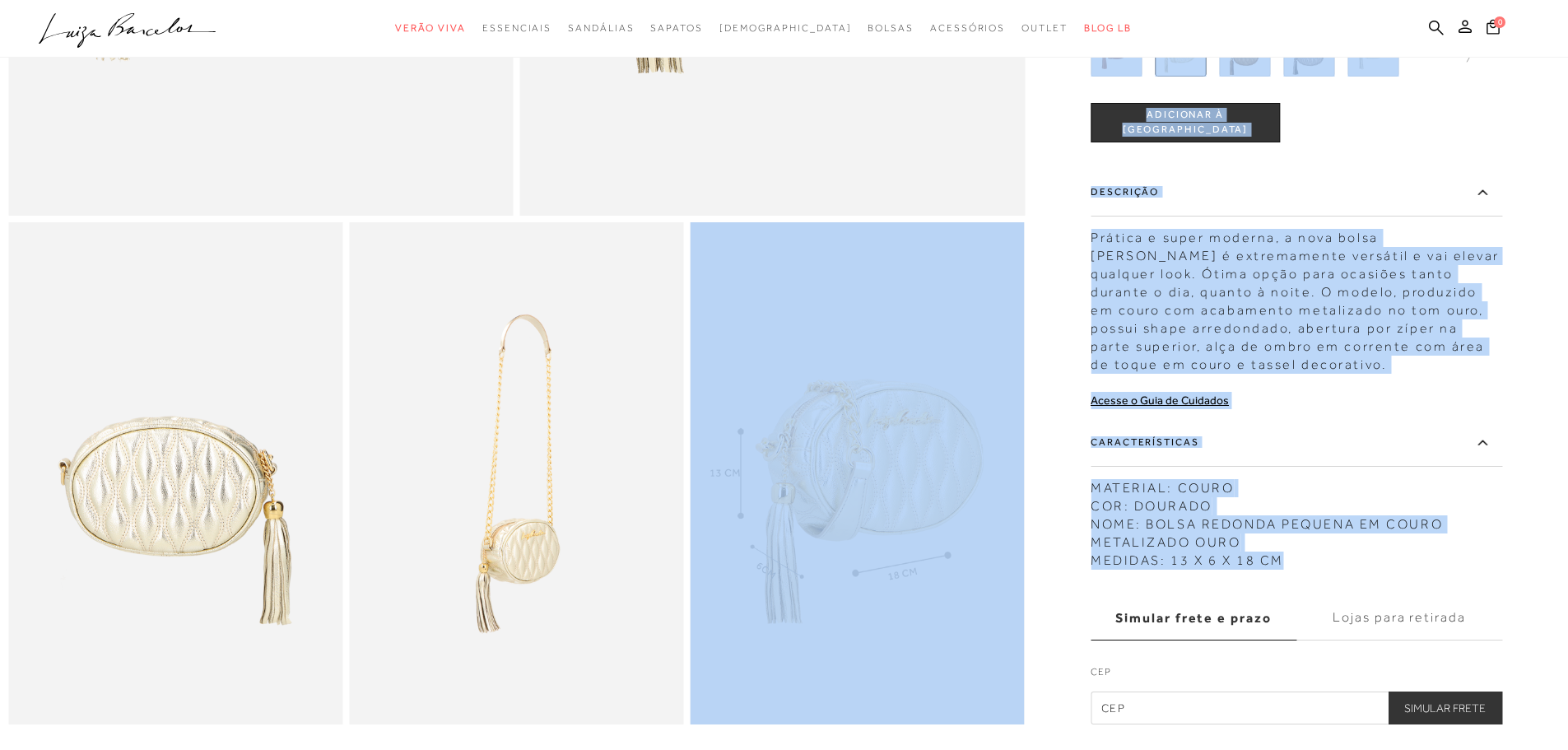
drag, startPoint x: 1289, startPoint y: 581, endPoint x: 1096, endPoint y: 576, distance: 193.1
click at [1096, 576] on div at bounding box center [784, 91] width 1552 height 1267
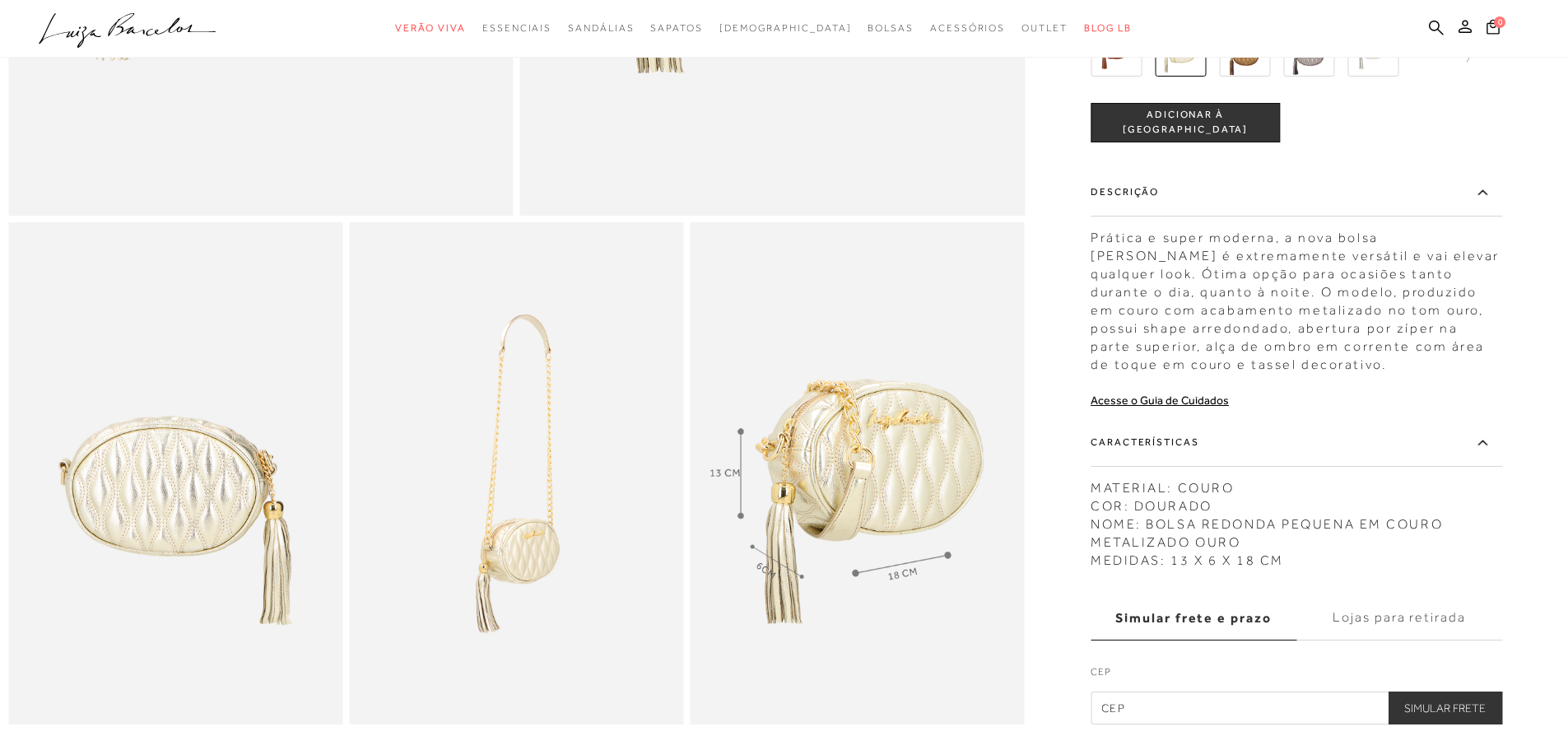
click at [1265, 601] on div "BOLSA REDONDA PEQUENA EM COURO METALIZADO OURO CÓD: 777711406 × É necessário se…" at bounding box center [1296, 263] width 411 height 922
drag, startPoint x: 1265, startPoint y: 570, endPoint x: 1105, endPoint y: 575, distance: 160.1
click at [1101, 570] on div "MATERIAL: COURO COR: DOURADO NOME: BOLSA REDONDA PEQUENA EM COURO METALIZADO OU…" at bounding box center [1296, 520] width 411 height 99
copy div "MEDIDAS: 13 X 6 X 18 CM"
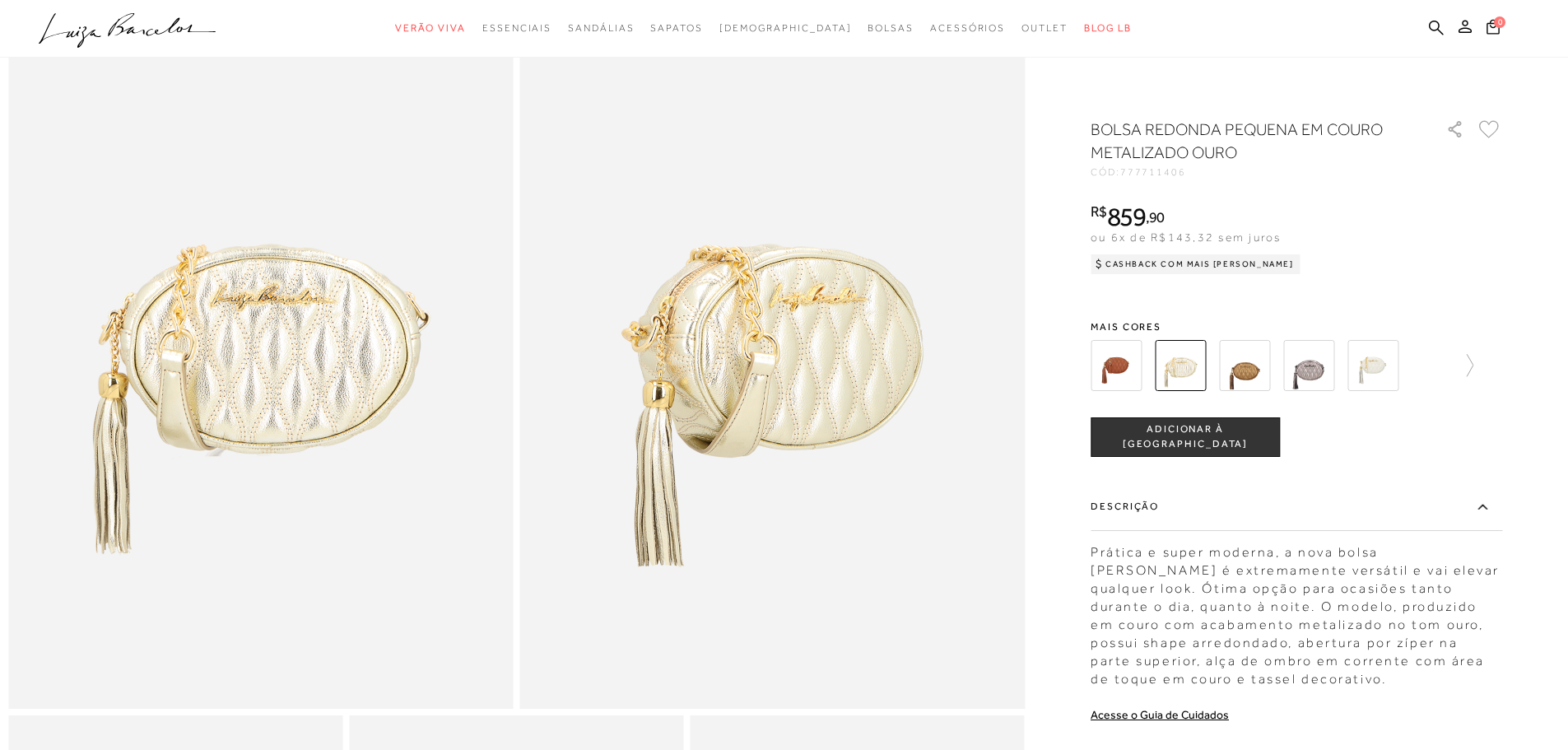
scroll to position [165, 0]
